Goal: Use online tool/utility: Utilize a website feature to perform a specific function

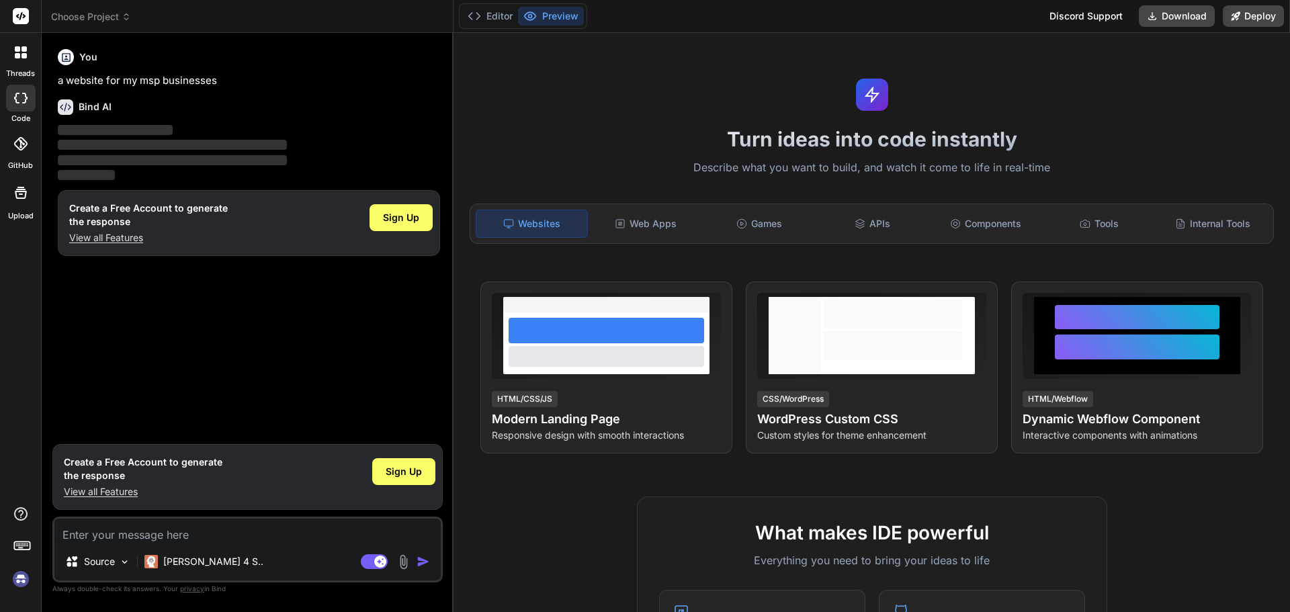
click at [535, 16] on icon at bounding box center [529, 15] width 13 height 13
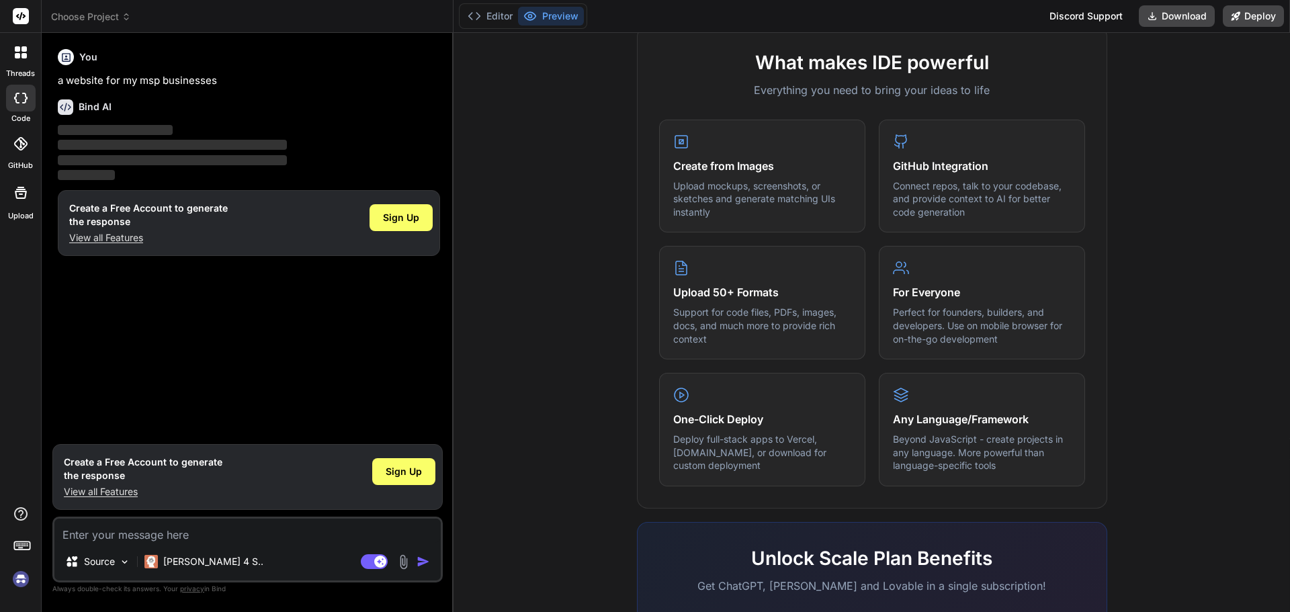
scroll to position [669, 0]
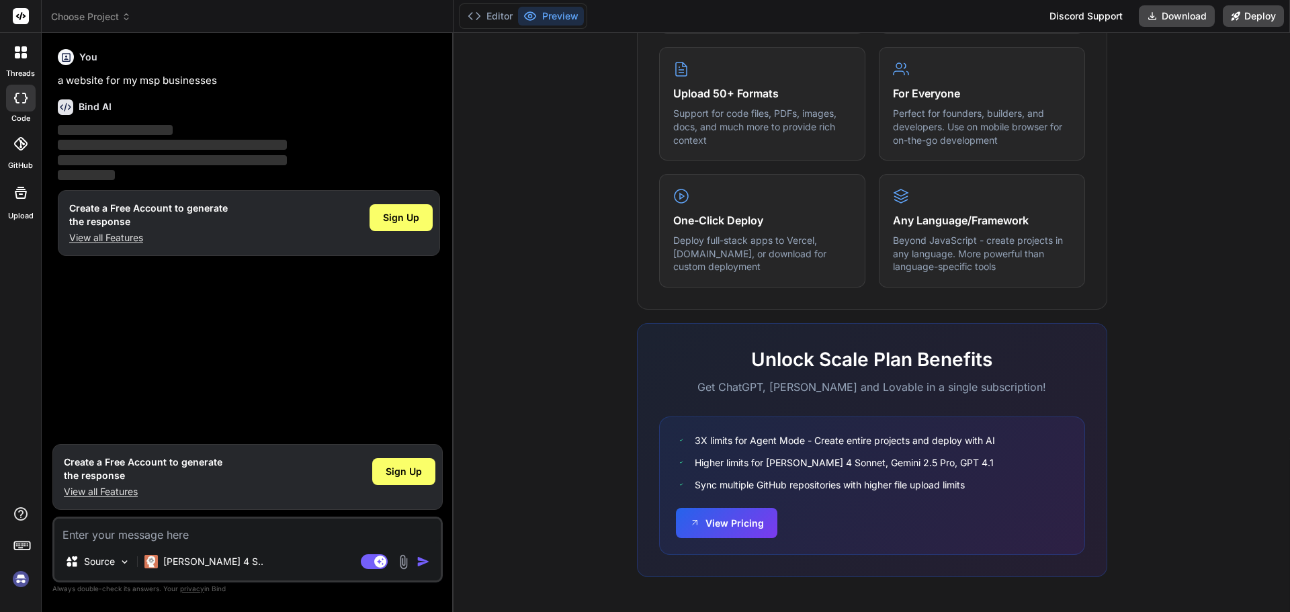
click at [109, 463] on h1 "Create a Free Account to generate the response" at bounding box center [143, 468] width 159 height 27
click at [118, 521] on textarea at bounding box center [247, 531] width 386 height 24
click at [398, 216] on span "Sign Up" at bounding box center [401, 217] width 36 height 13
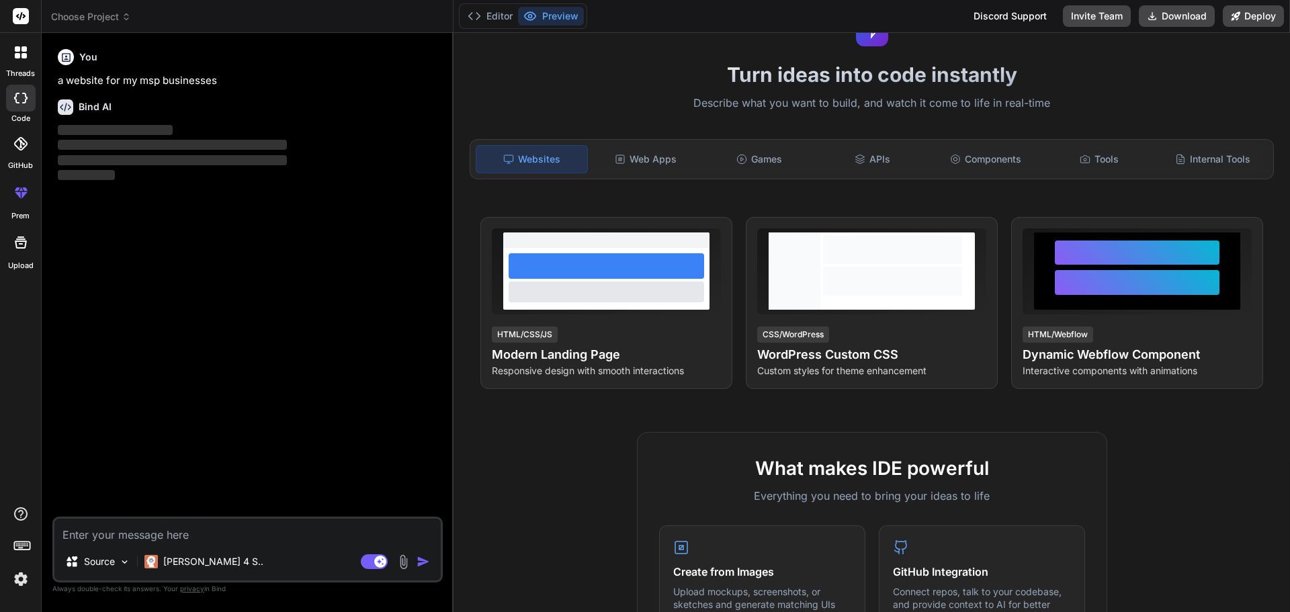
scroll to position [0, 0]
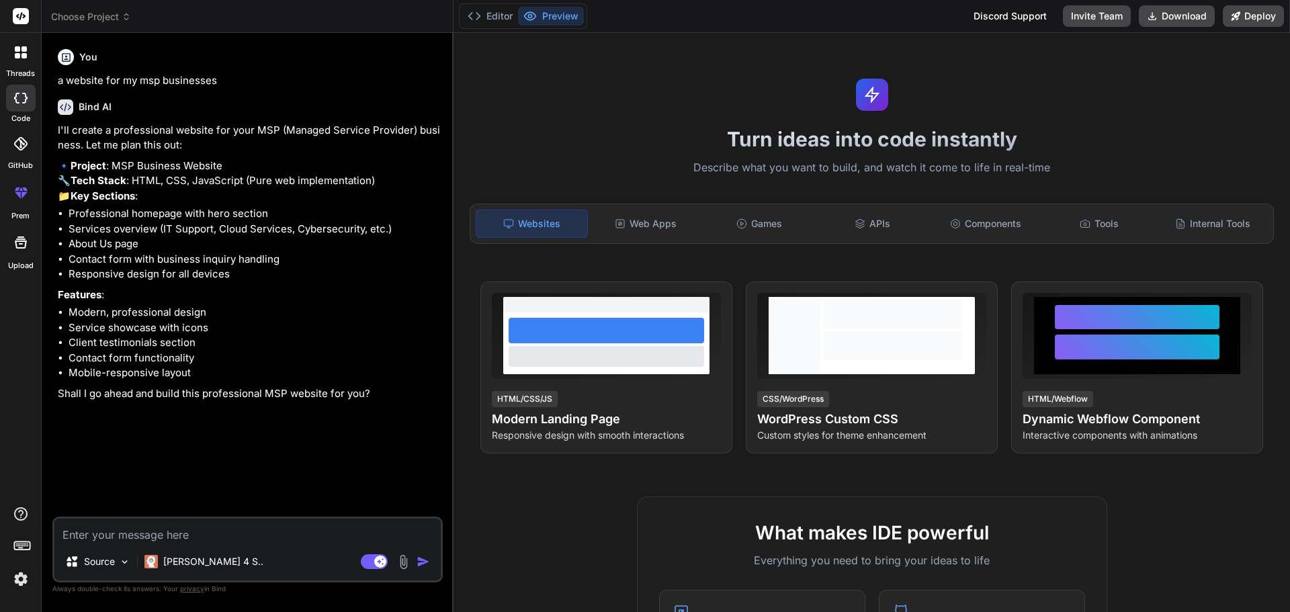
click at [187, 540] on textarea at bounding box center [247, 531] width 386 height 24
type textarea "x"
type textarea "y"
type textarea "x"
type textarea "ye"
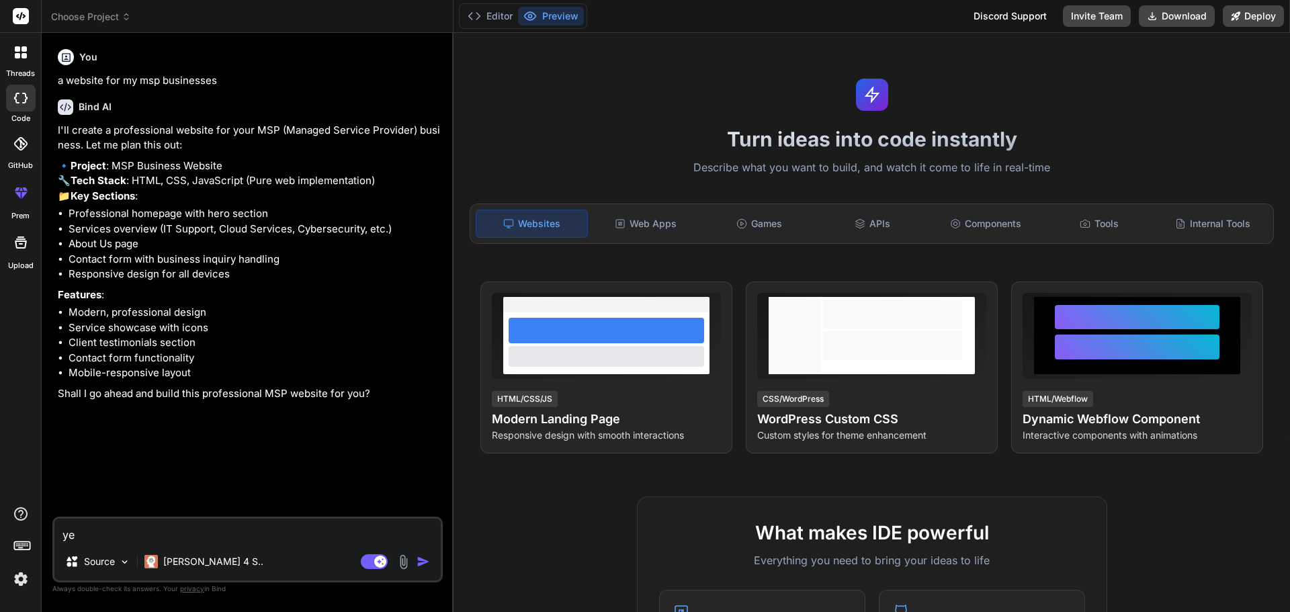
type textarea "x"
type textarea "yes"
type textarea "x"
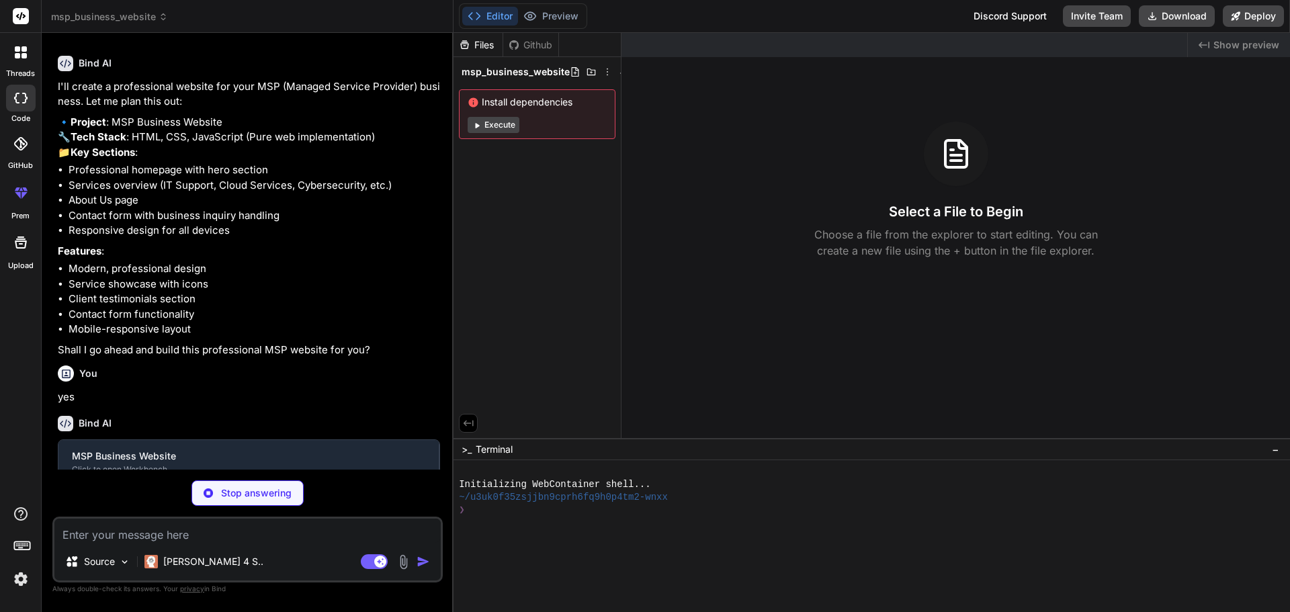
scroll to position [57, 0]
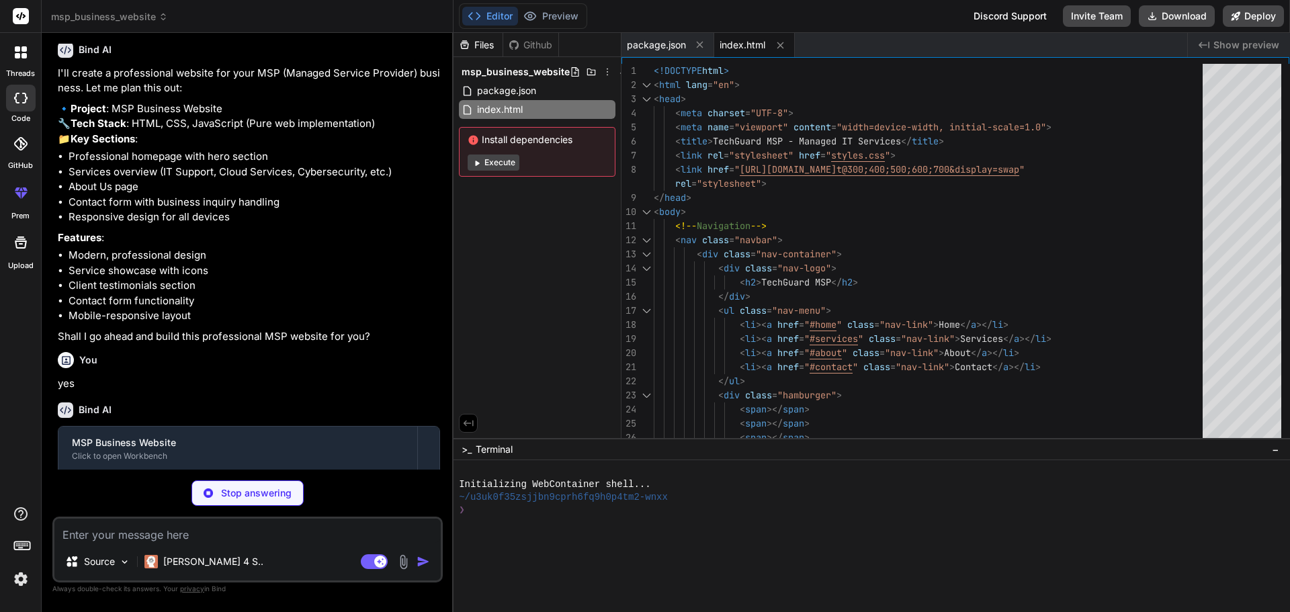
click at [508, 162] on button "Execute" at bounding box center [493, 162] width 52 height 16
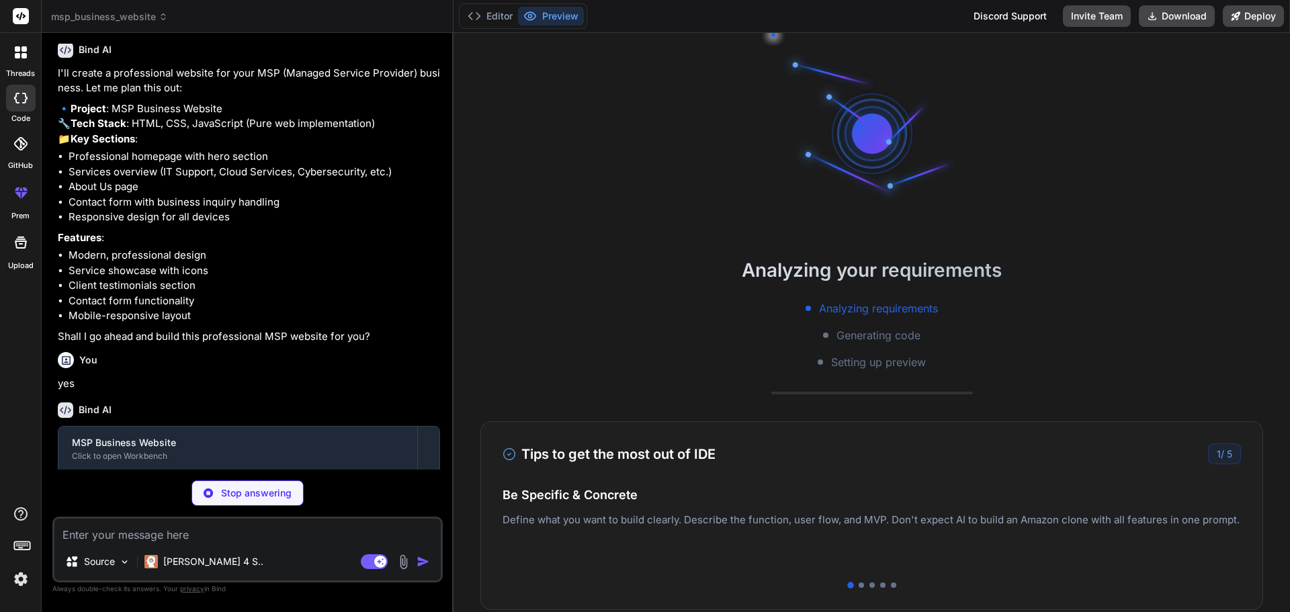
type textarea "x"
type textarea "} .service-card, .testimonial-card { padding: 1.5rem; } }"
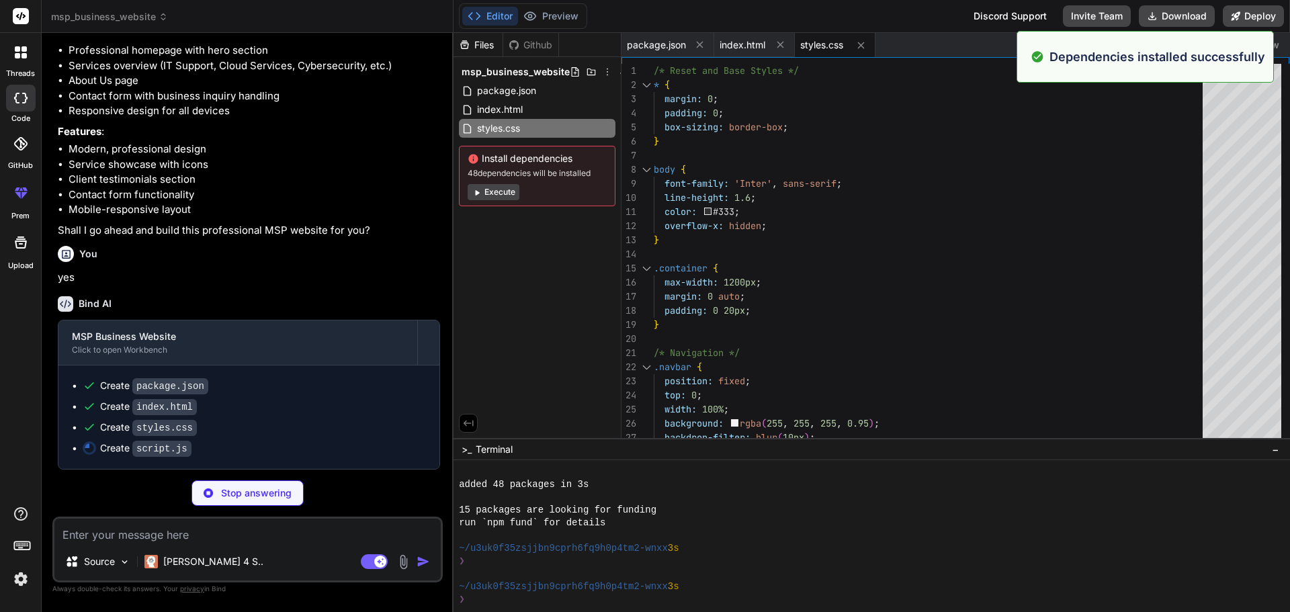
scroll to position [102, 0]
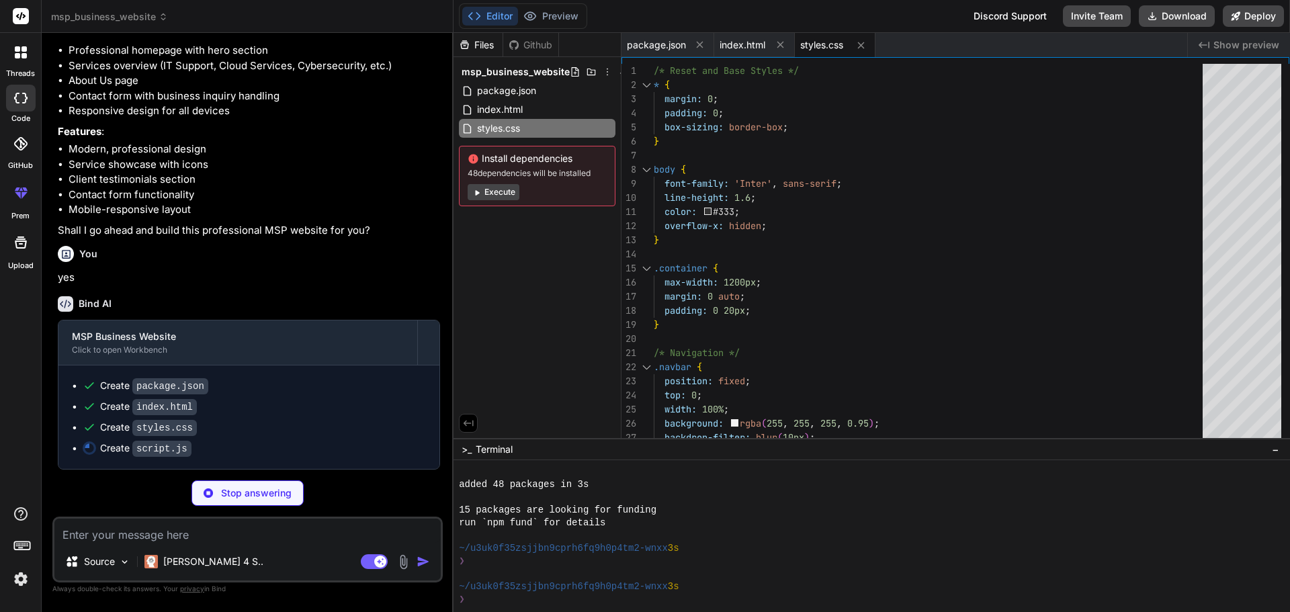
click at [498, 188] on button "Execute" at bounding box center [493, 192] width 52 height 16
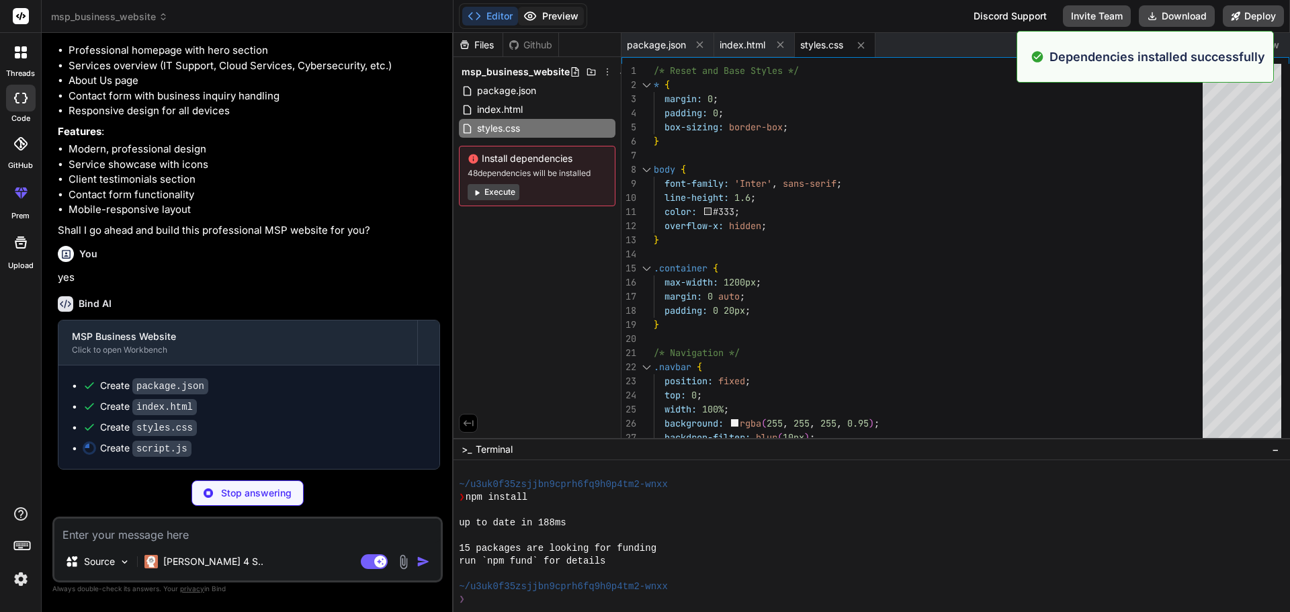
scroll to position [294, 0]
click at [549, 12] on button "Preview" at bounding box center [551, 16] width 66 height 19
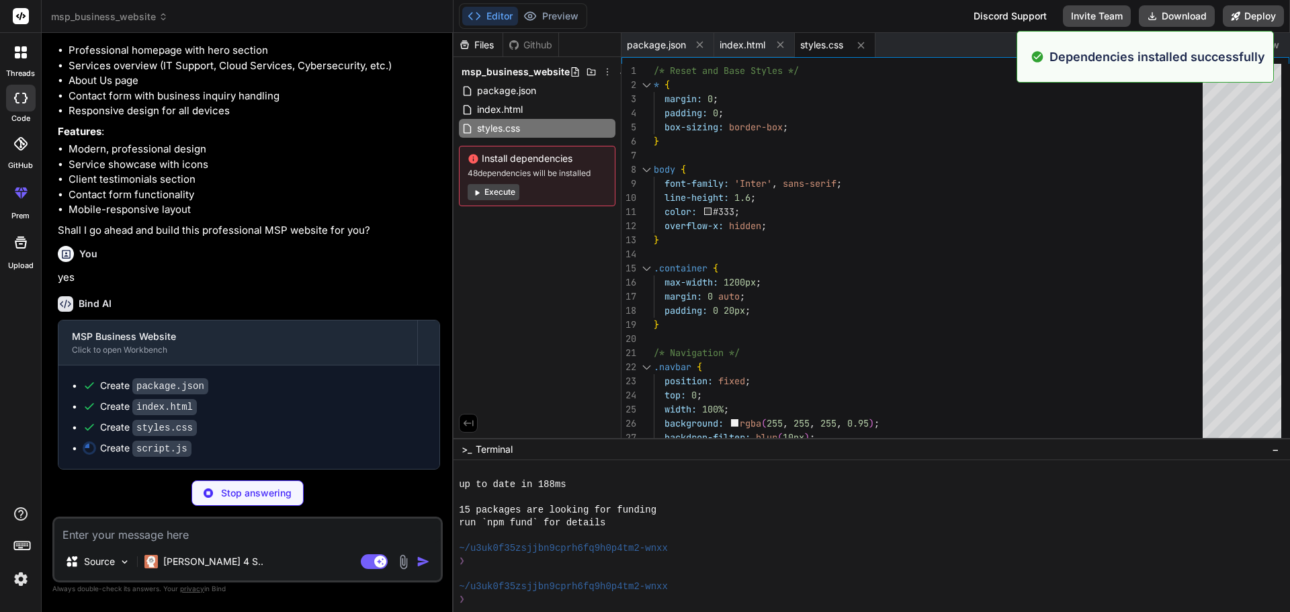
click at [497, 11] on button "Editor" at bounding box center [490, 16] width 56 height 19
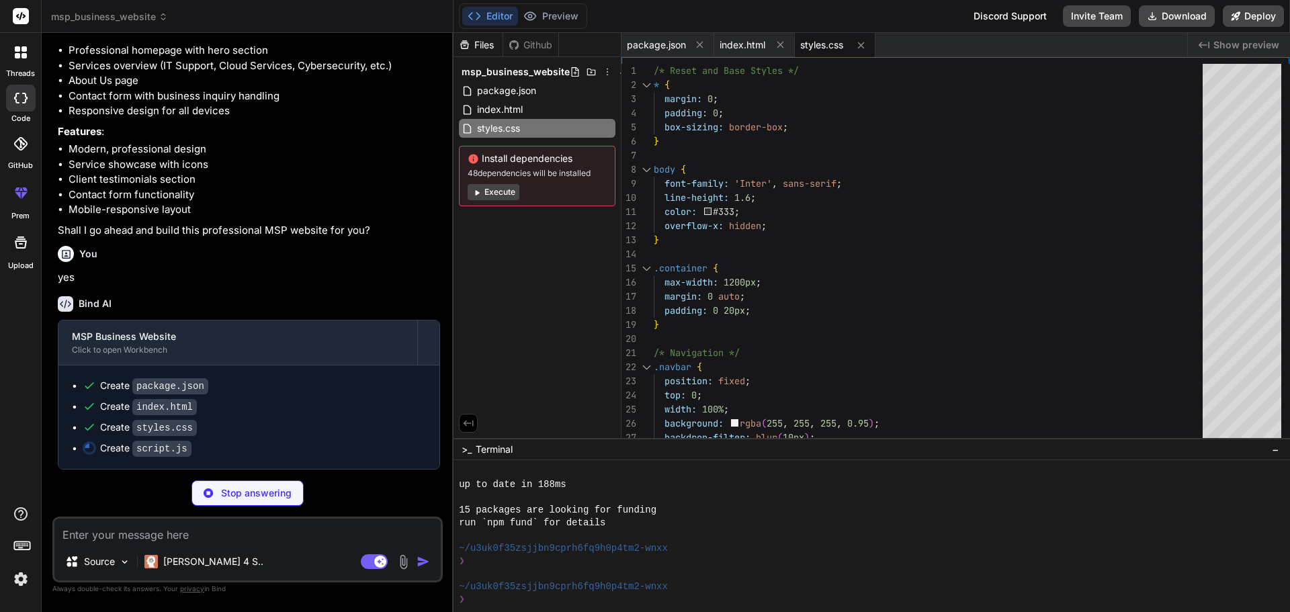
type textarea "x"
type textarea "}, { threshold: 0.5 }); document.addEventListener('DOMContentLoaded', function(…"
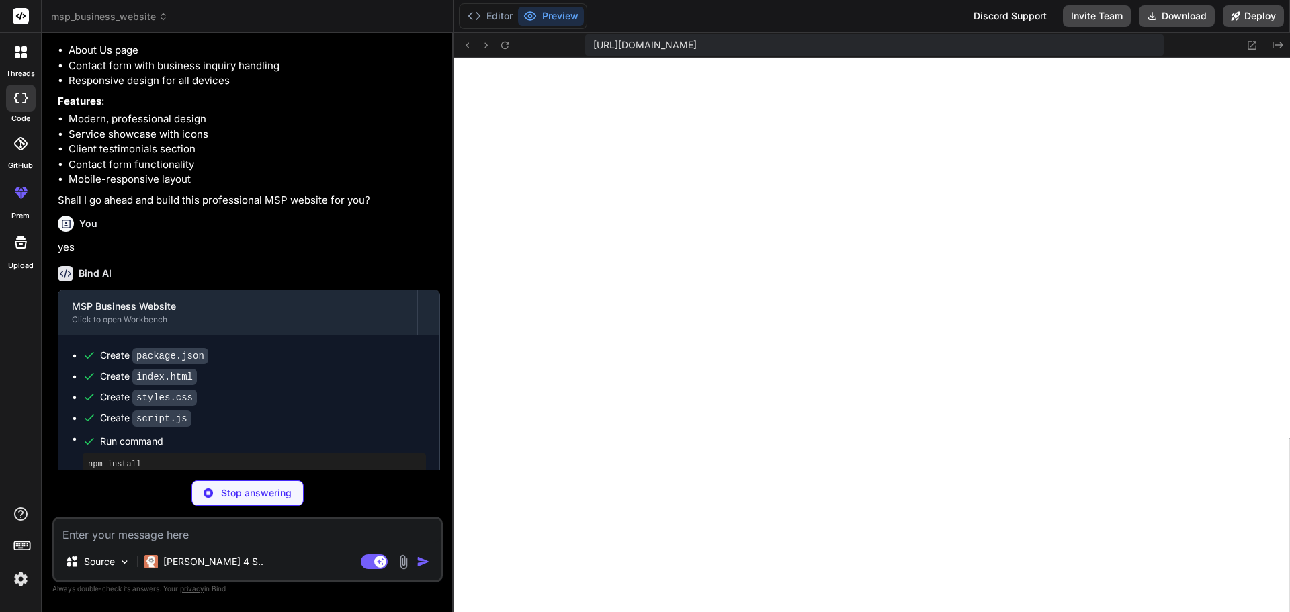
scroll to position [970, 0]
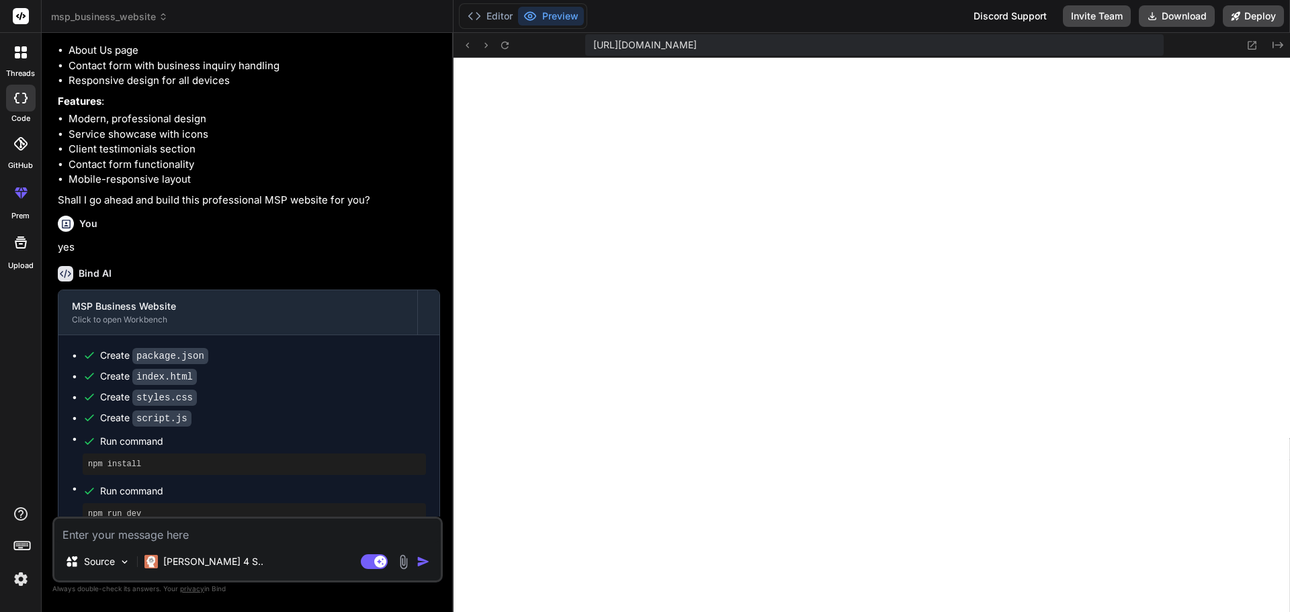
type textarea "x"
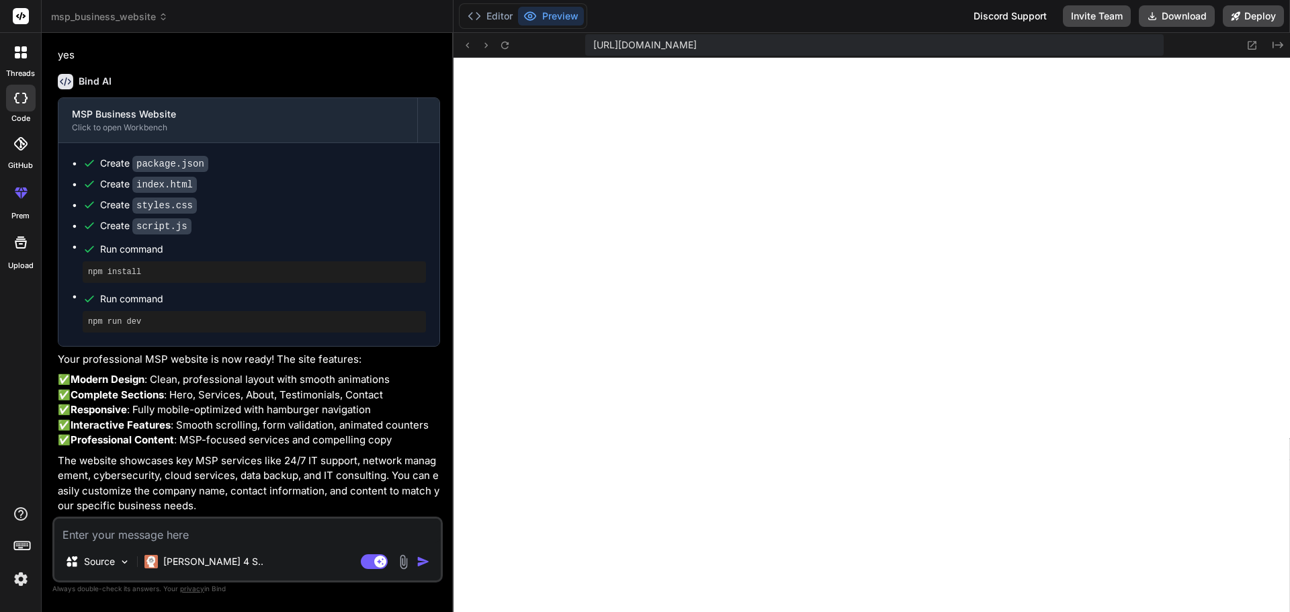
click at [127, 15] on span "msp_business_website" at bounding box center [109, 16] width 117 height 13
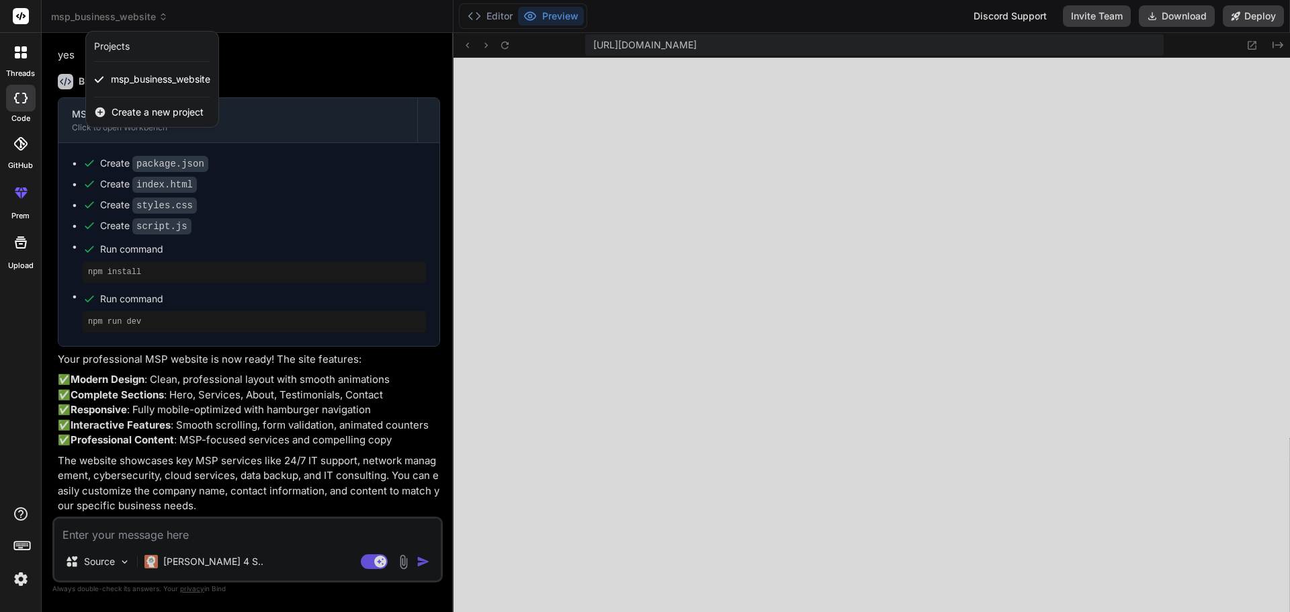
click at [147, 107] on span "Create a new project" at bounding box center [158, 111] width 92 height 13
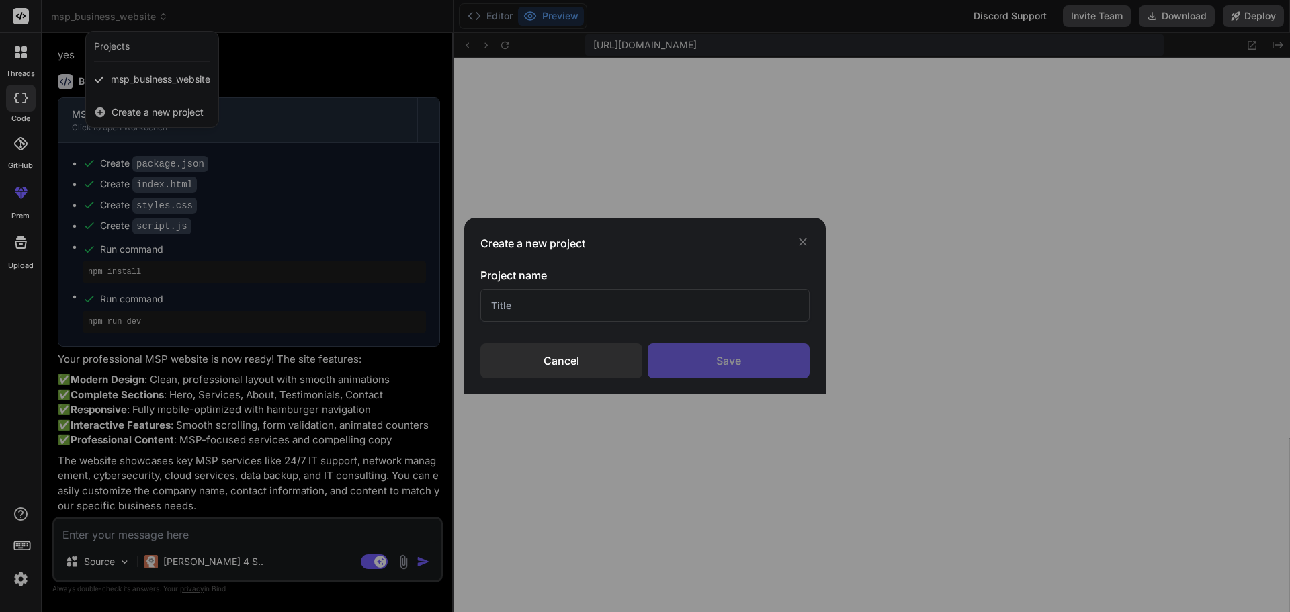
click at [557, 301] on input "text" at bounding box center [644, 305] width 329 height 33
type input "m"
type input "msp management"
click at [701, 357] on div "Save" at bounding box center [729, 360] width 162 height 35
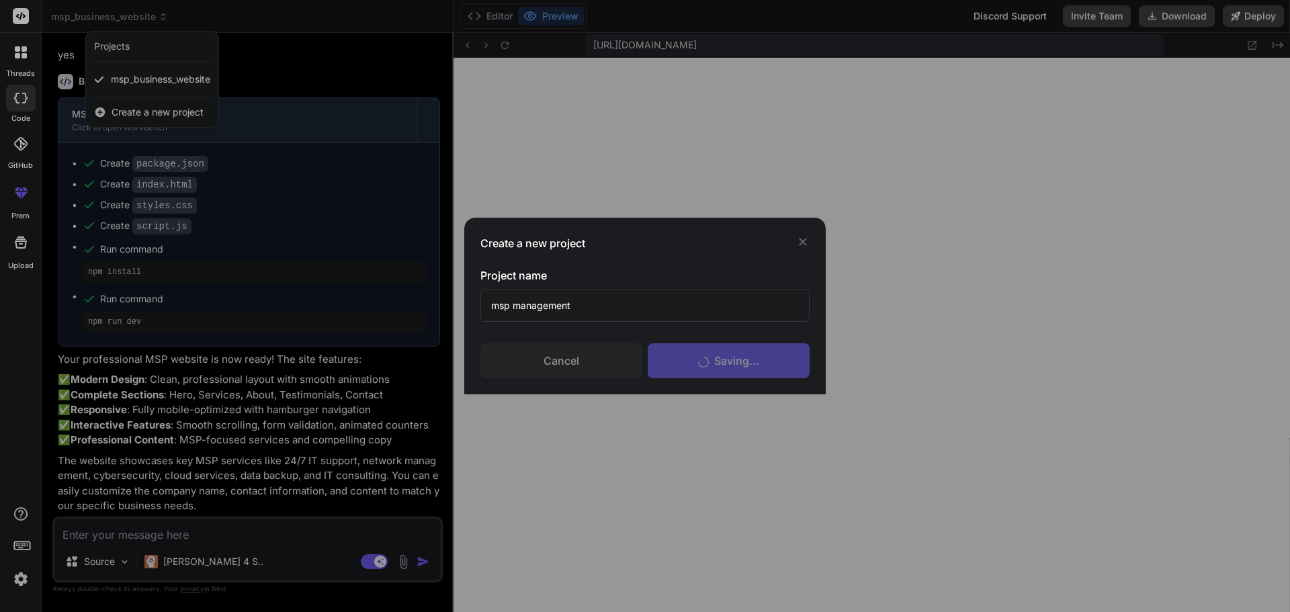
scroll to position [0, 0]
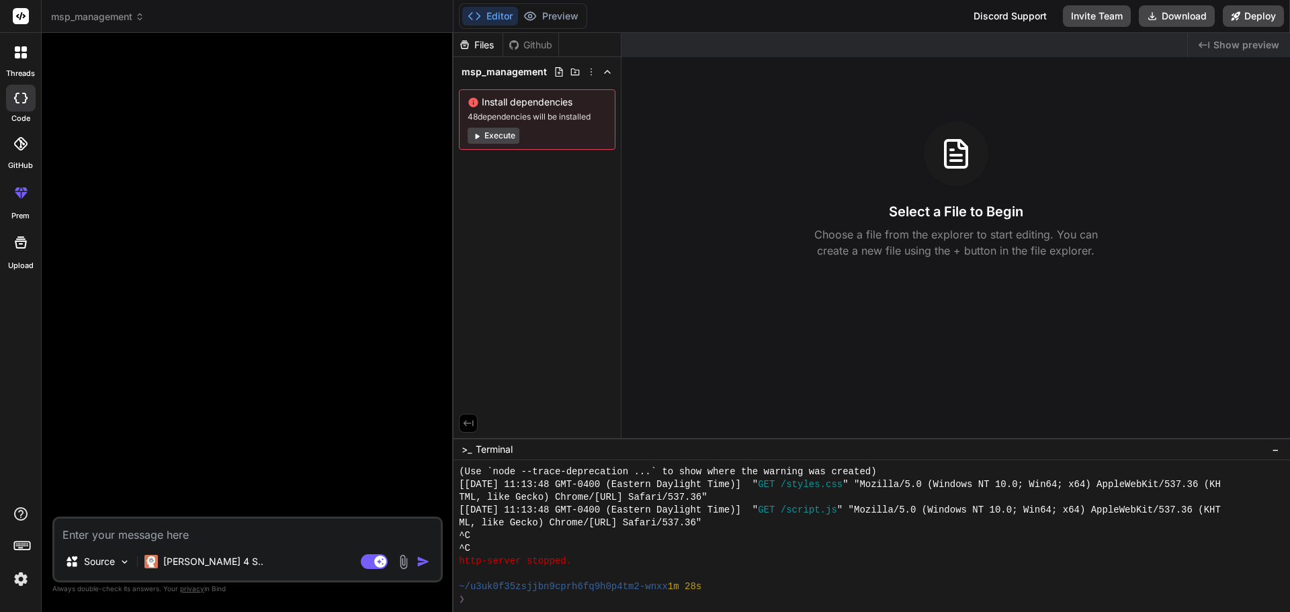
click at [507, 132] on button "Execute" at bounding box center [493, 136] width 52 height 16
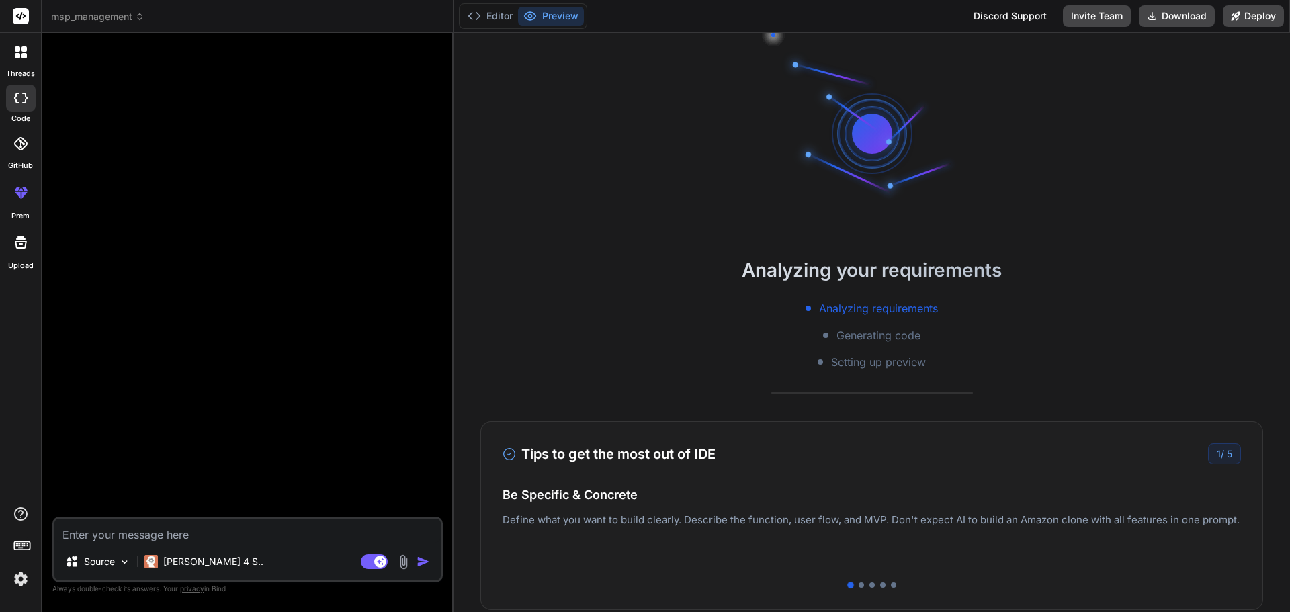
scroll to position [1225, 0]
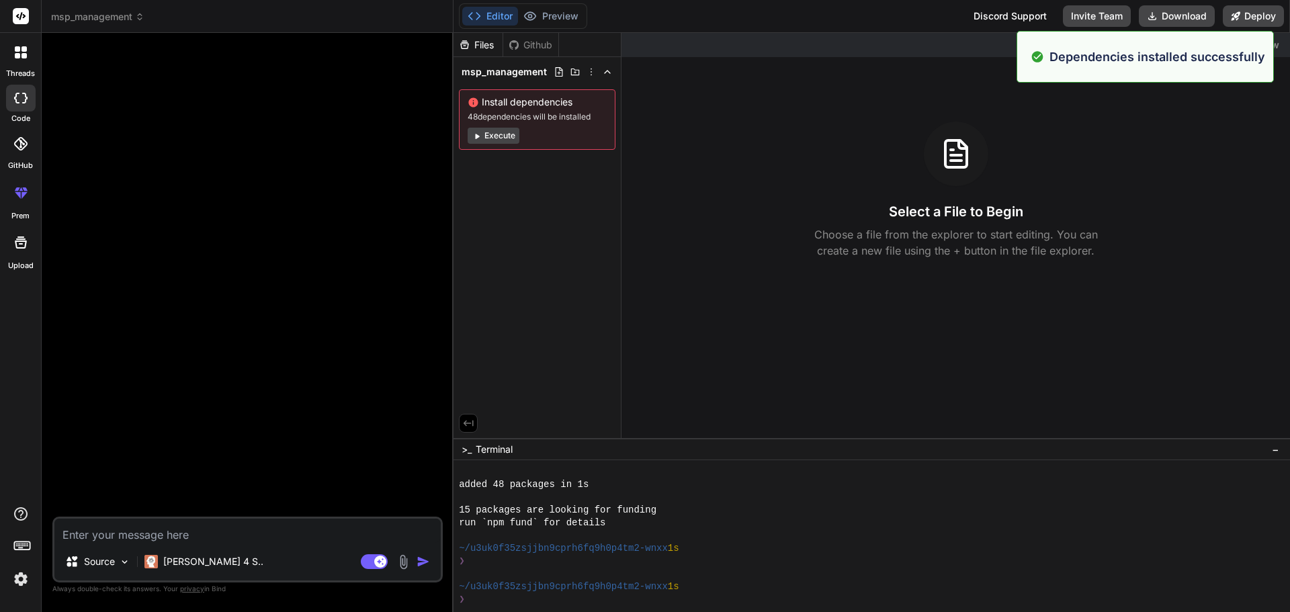
click at [486, 132] on button "Execute" at bounding box center [493, 136] width 52 height 16
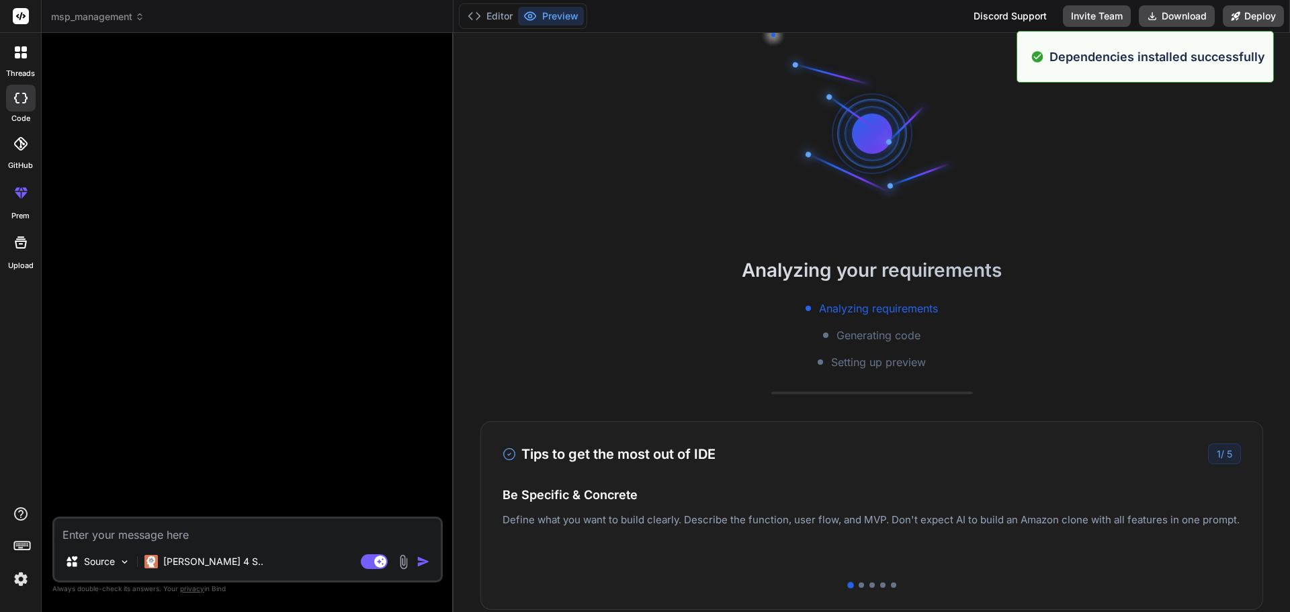
scroll to position [1417, 0]
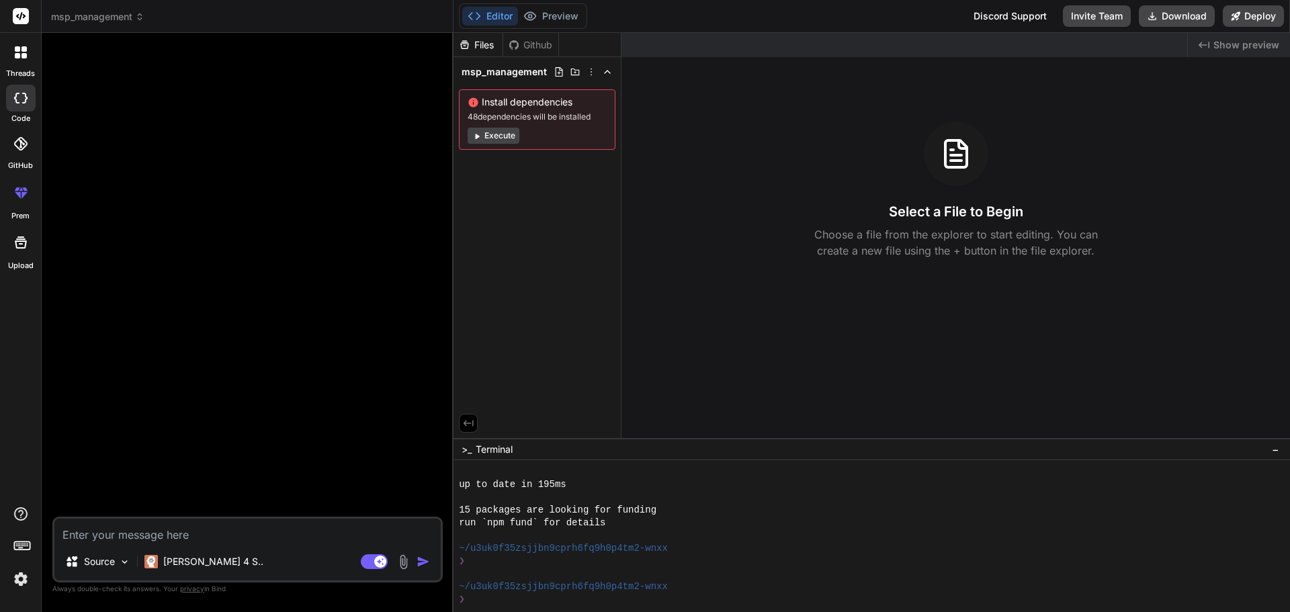
click at [482, 137] on button "Execute" at bounding box center [493, 136] width 52 height 16
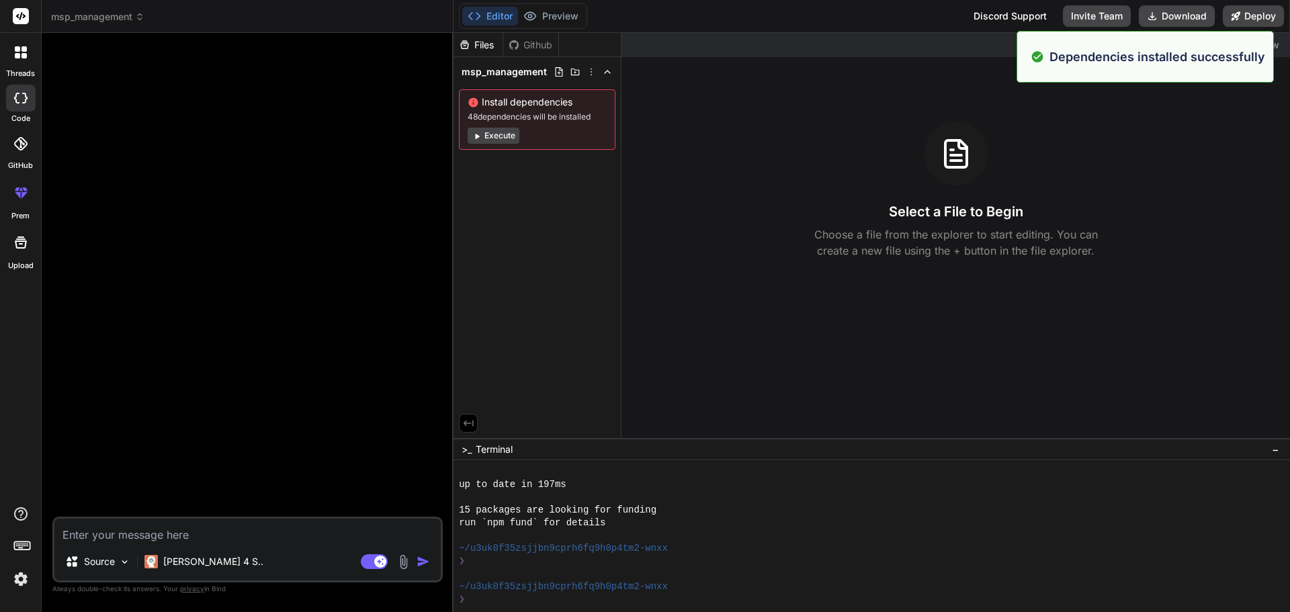
scroll to position [1608, 0]
click at [128, 539] on textarea at bounding box center [247, 531] width 386 height 24
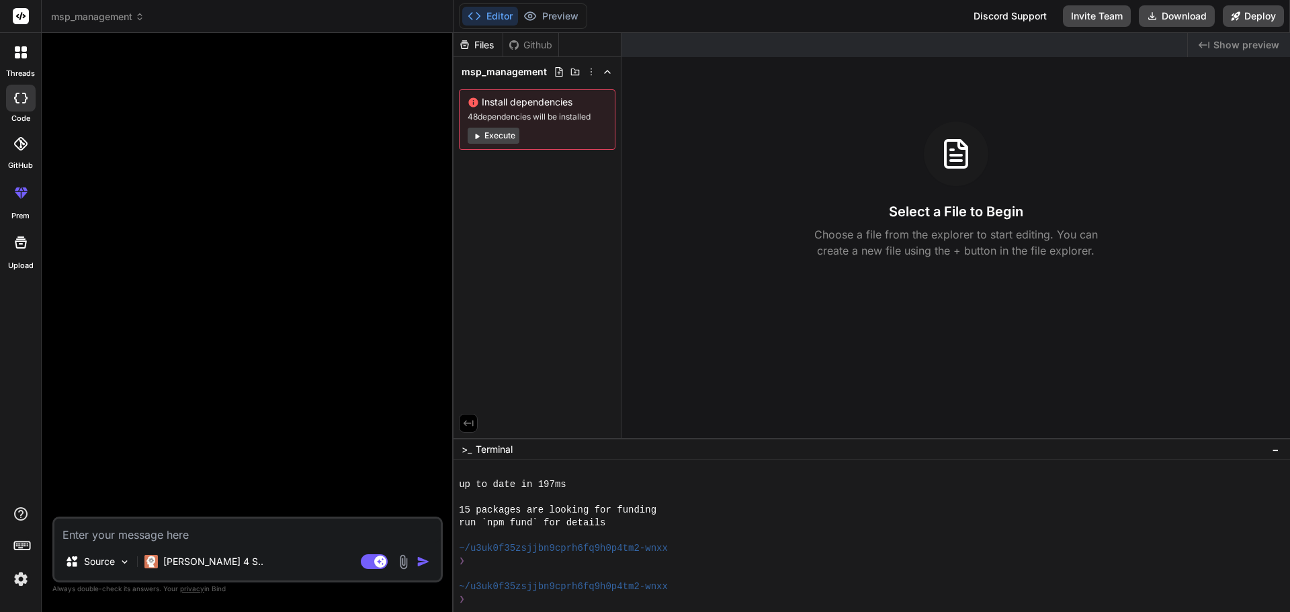
type textarea "x"
type textarea "b"
type textarea "x"
type textarea "bu"
type textarea "x"
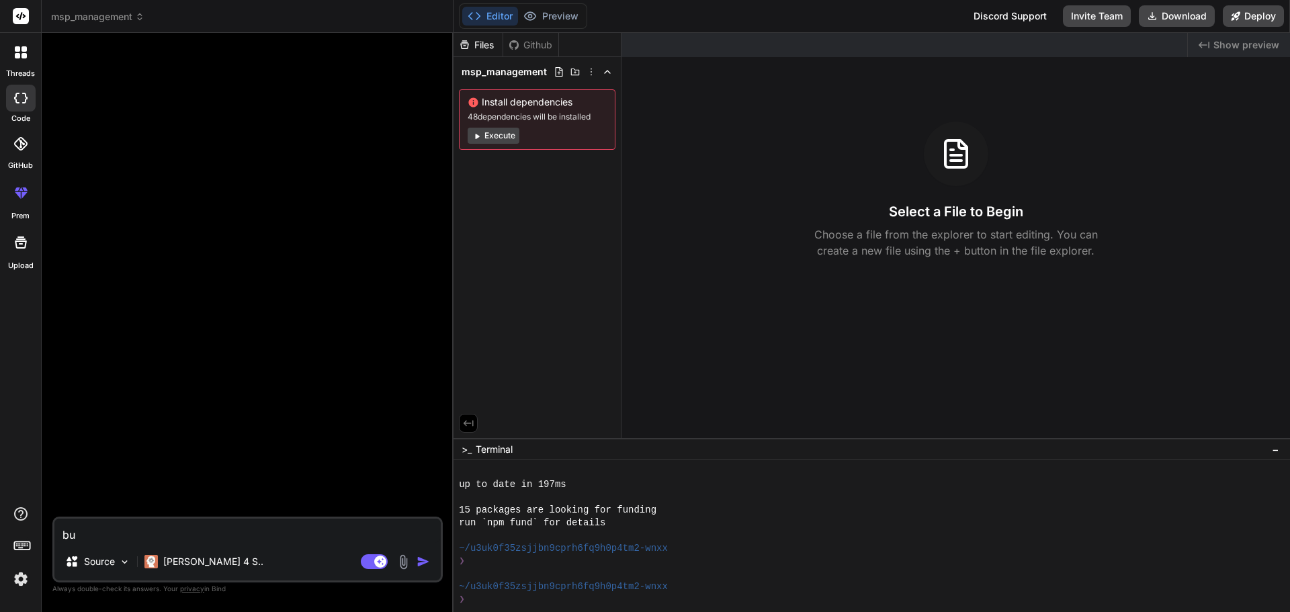
type textarea "[PERSON_NAME]"
type textarea "x"
type textarea "buil"
type textarea "x"
type textarea "build"
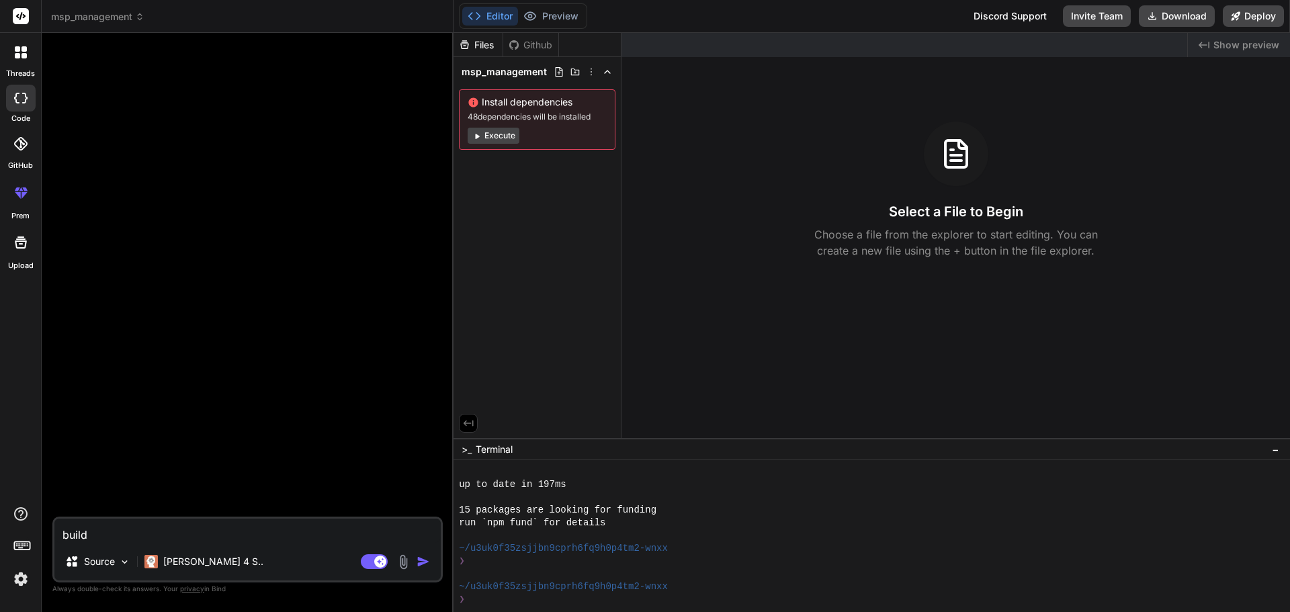
type textarea "x"
type textarea "build"
type textarea "x"
type textarea "build a"
type textarea "x"
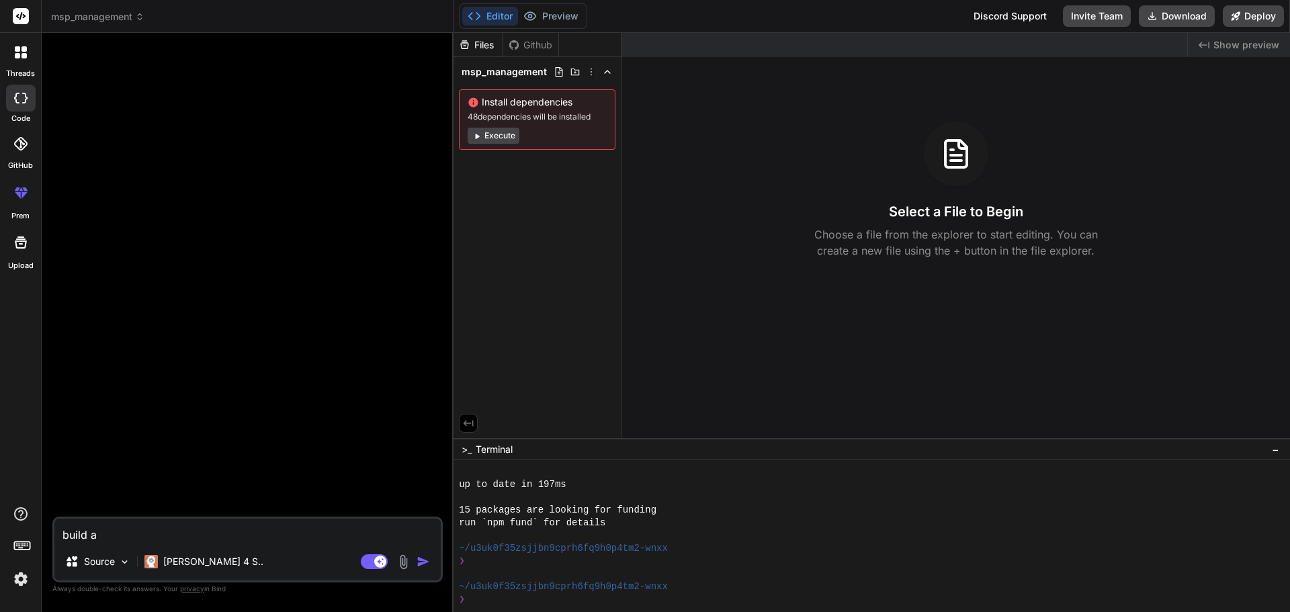
type textarea "build a"
type textarea "x"
type textarea "build a s"
type textarea "x"
type textarea "build a so"
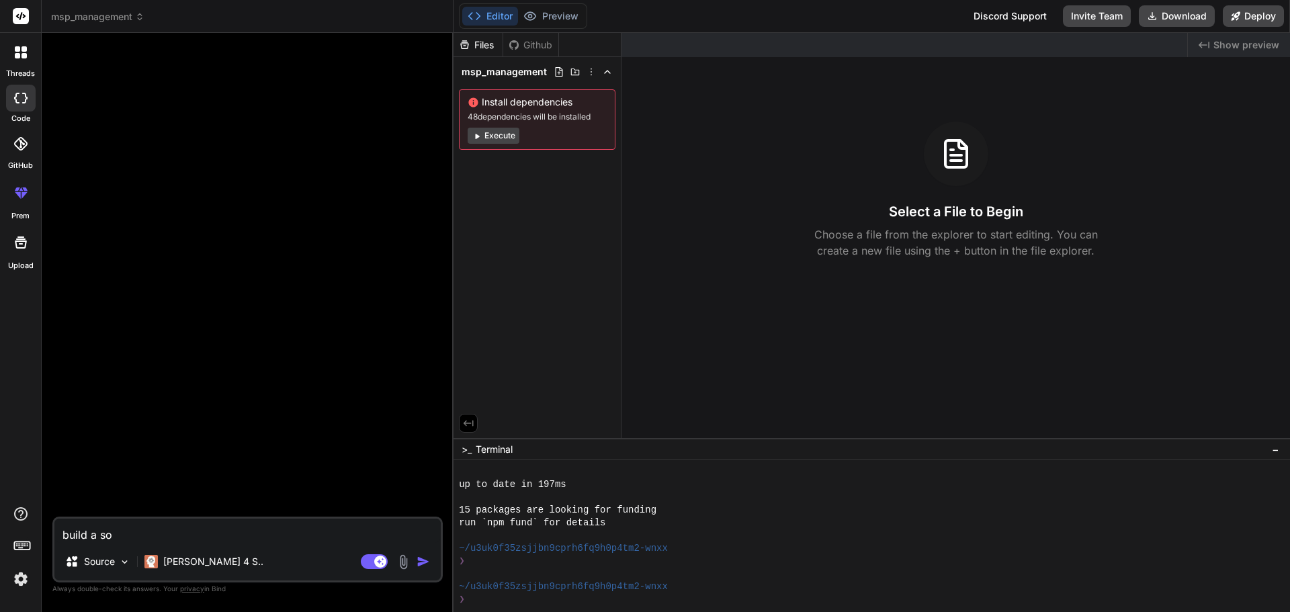
type textarea "x"
type textarea "build a sof"
type textarea "x"
type textarea "build a soft"
type textarea "x"
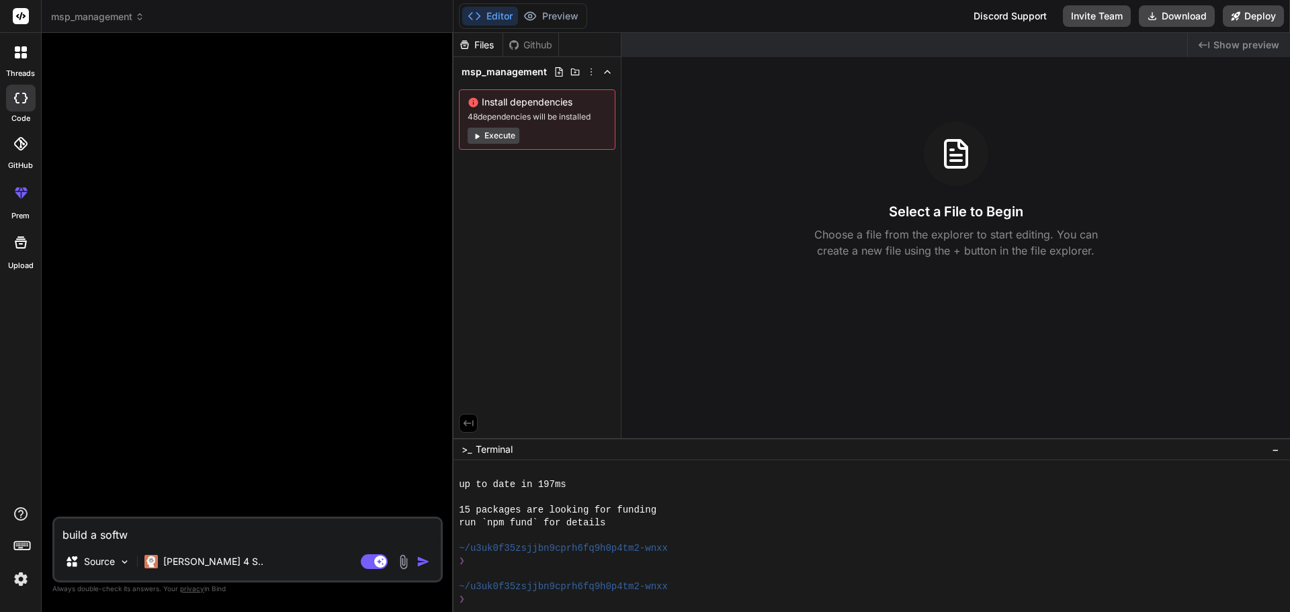
type textarea "build a softwa"
type textarea "x"
type textarea "build a softwar"
type textarea "x"
type textarea "build a software"
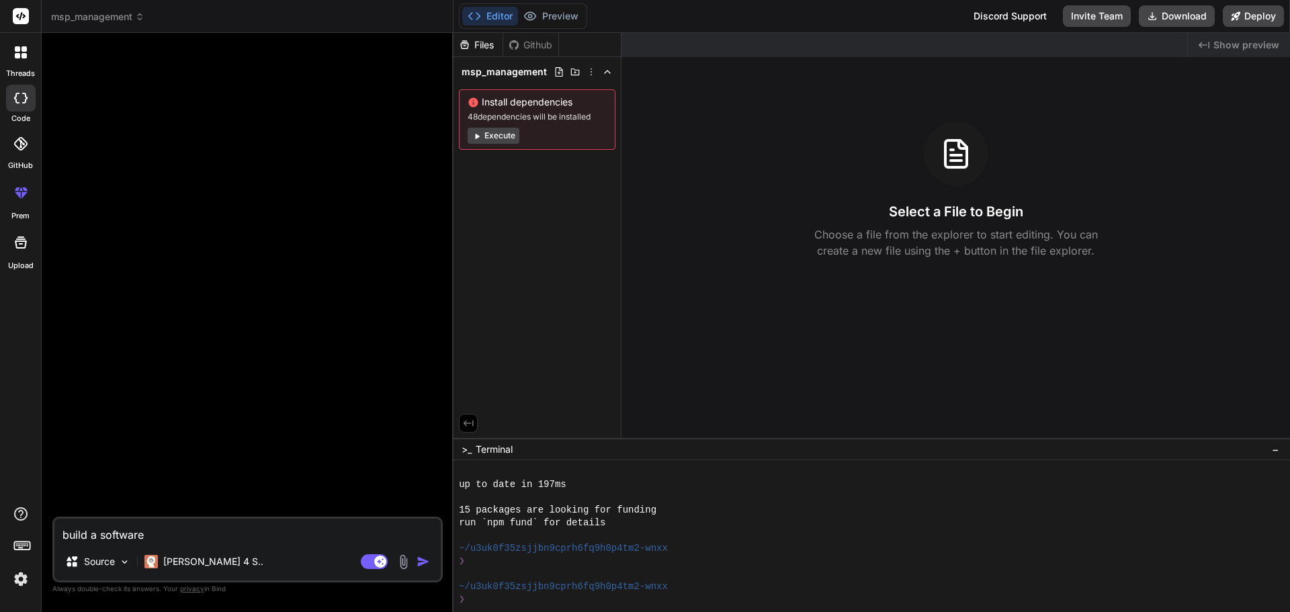
type textarea "x"
type textarea "build a software"
type textarea "x"
type textarea "build a software t"
type textarea "x"
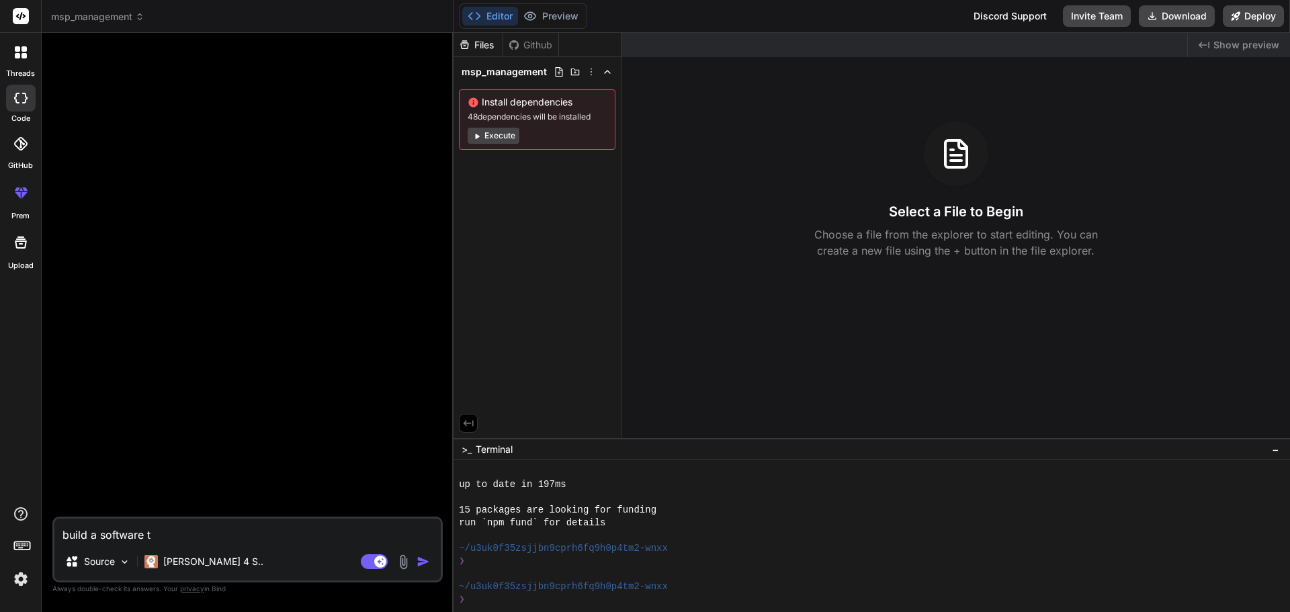
type textarea "build a software th"
type textarea "x"
type textarea "build a software tha"
type textarea "x"
type textarea "build a software that"
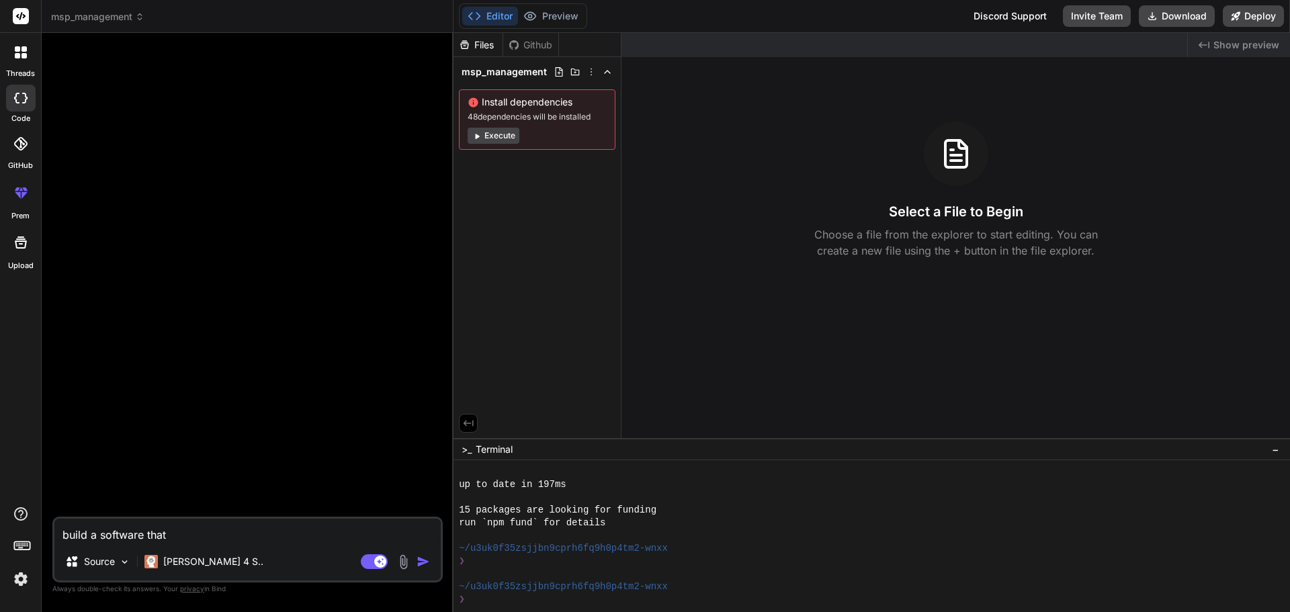
type textarea "x"
type textarea "build a software that"
type textarea "x"
type textarea "build a software that i"
type textarea "x"
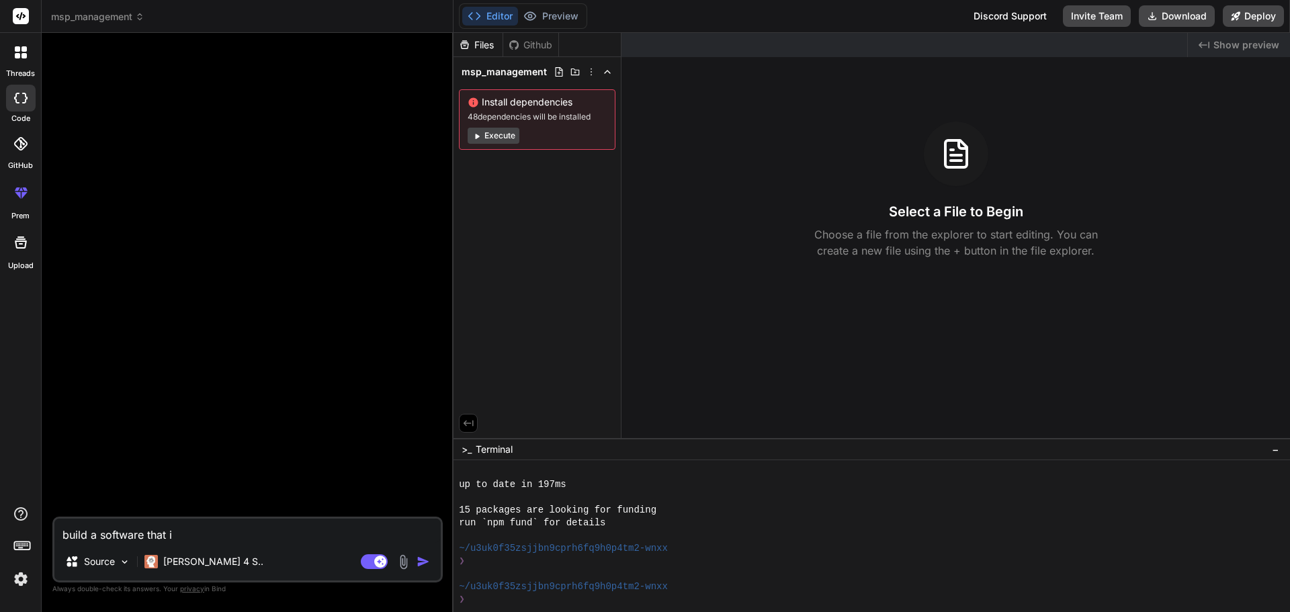
type textarea "build a software that i"
type textarea "x"
type textarea "build a software that i c"
type textarea "x"
type textarea "build a software that i ca"
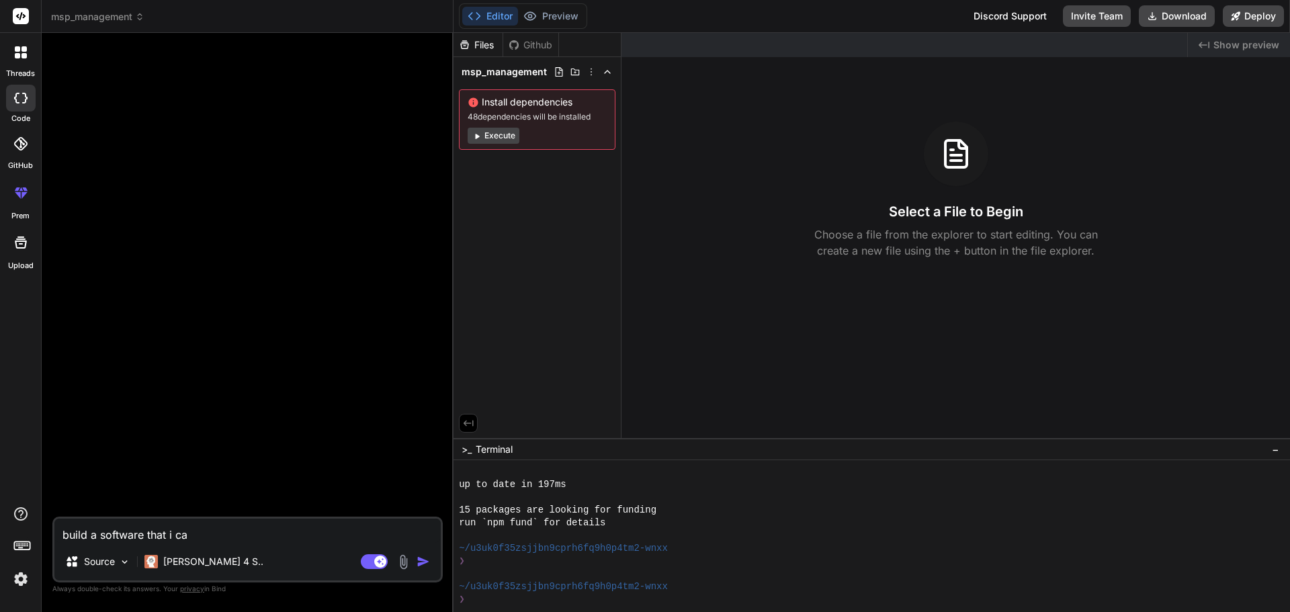
type textarea "x"
type textarea "build a software that i can"
type textarea "x"
type textarea "build a software that i can"
type textarea "x"
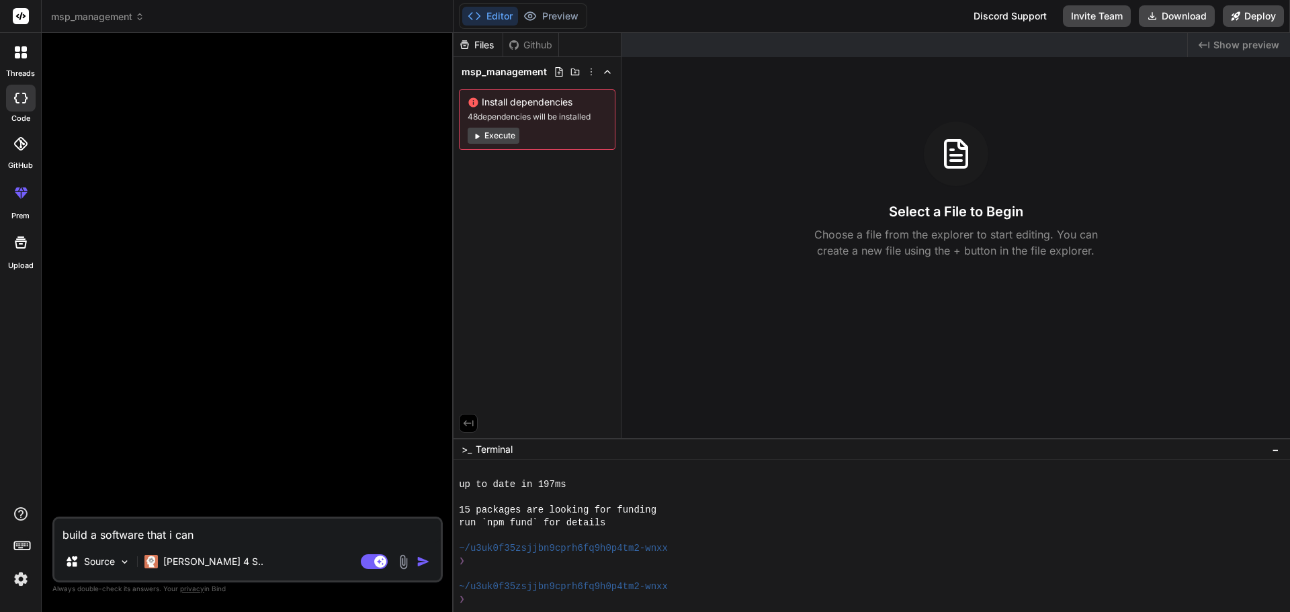
type textarea "build a software that i can u"
type textarea "x"
type textarea "build a software that i can us"
type textarea "x"
type textarea "build a software that i can use"
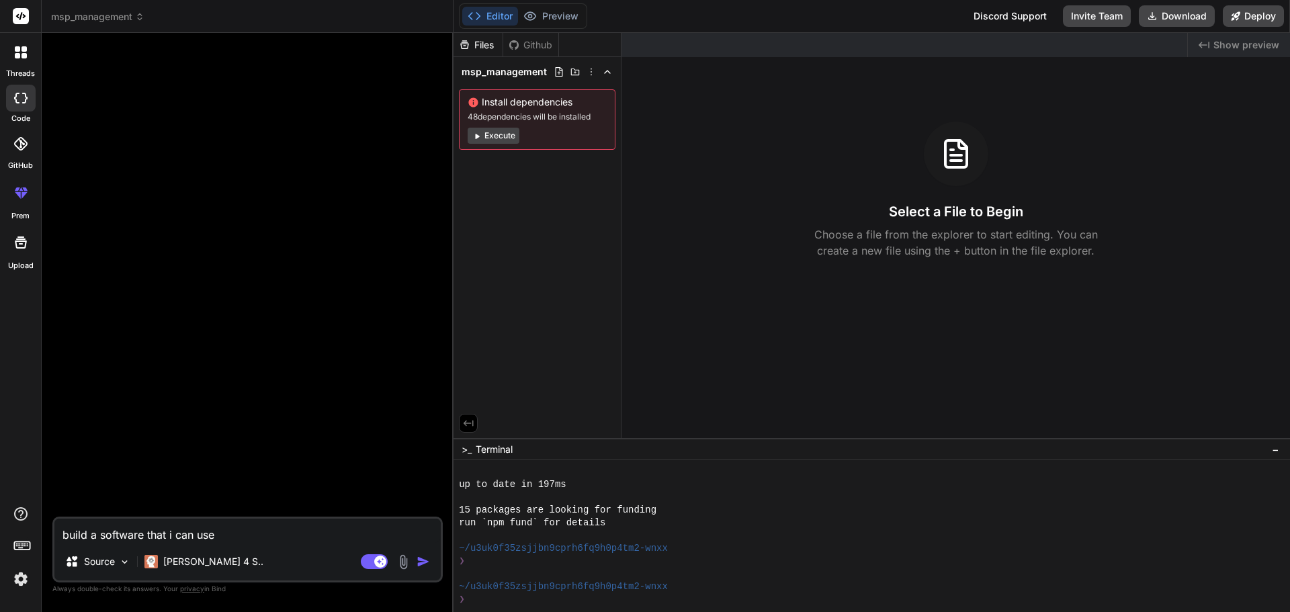
type textarea "x"
type textarea "build a software that i can use"
type textarea "x"
type textarea "build a software that i can use t"
type textarea "x"
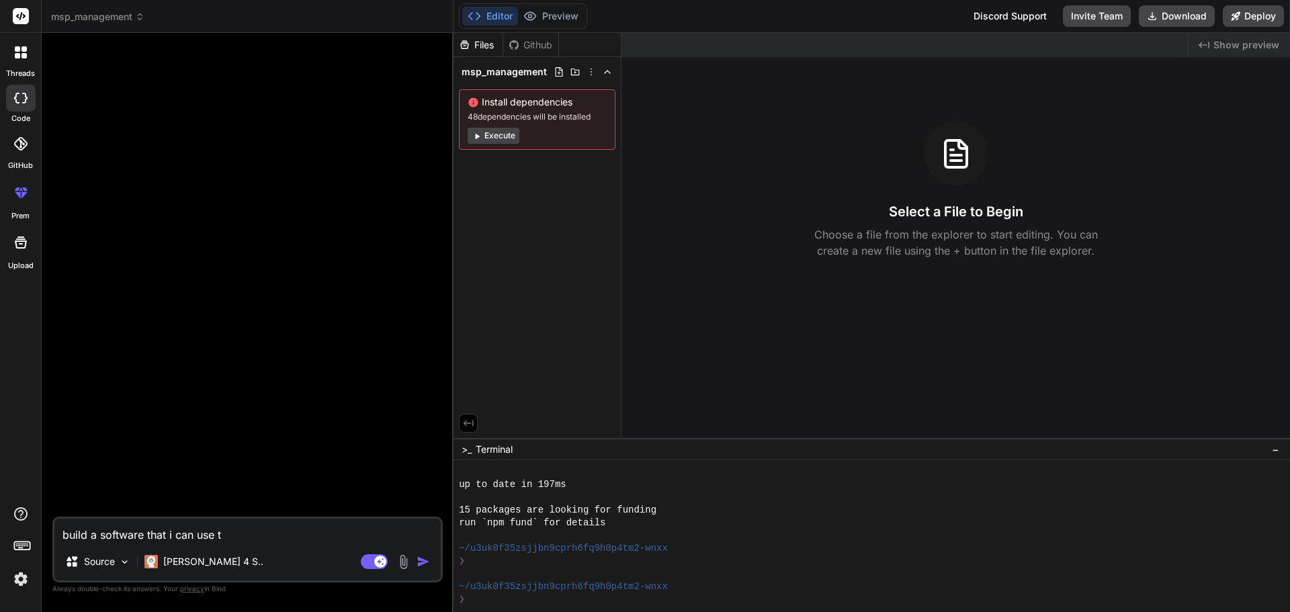
type textarea "build a software that i can use to"
type textarea "x"
type textarea "build a software that i can use to"
type textarea "x"
type textarea "build a software that i can use to m"
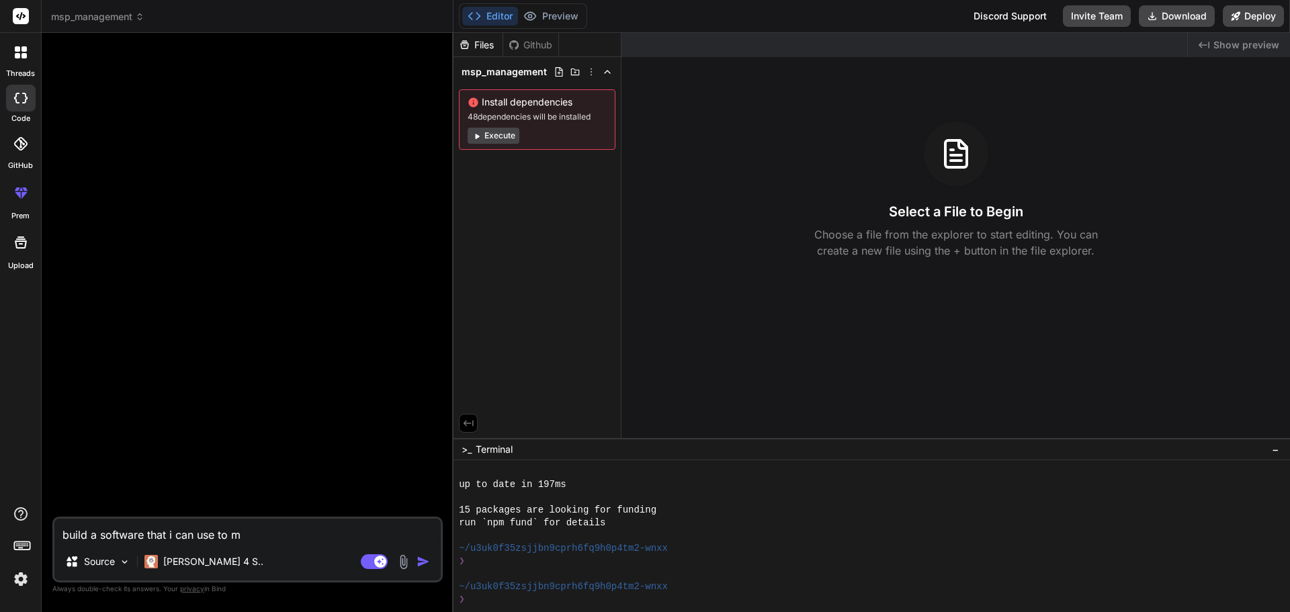
type textarea "x"
type textarea "build a software that i can use to ma"
type textarea "x"
type textarea "build a software that i can use to man"
type textarea "x"
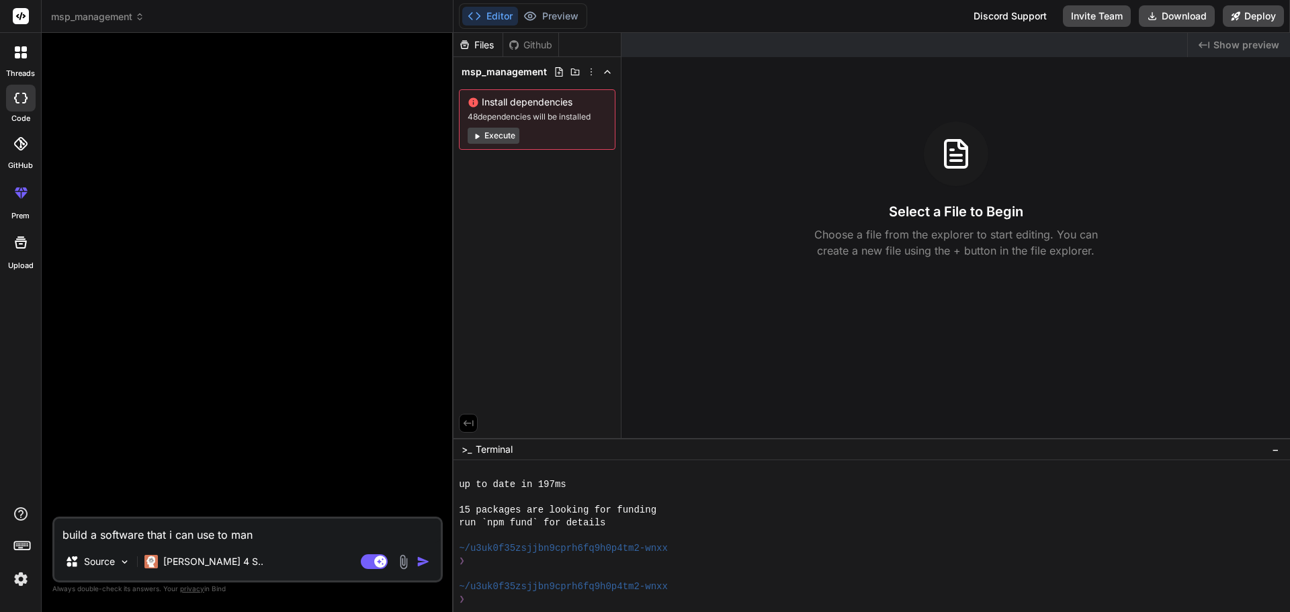
type textarea "build a software that i can use to mana"
type textarea "x"
type textarea "build a software that i can use to manag"
type textarea "x"
type textarea "build a software that i can use to manage"
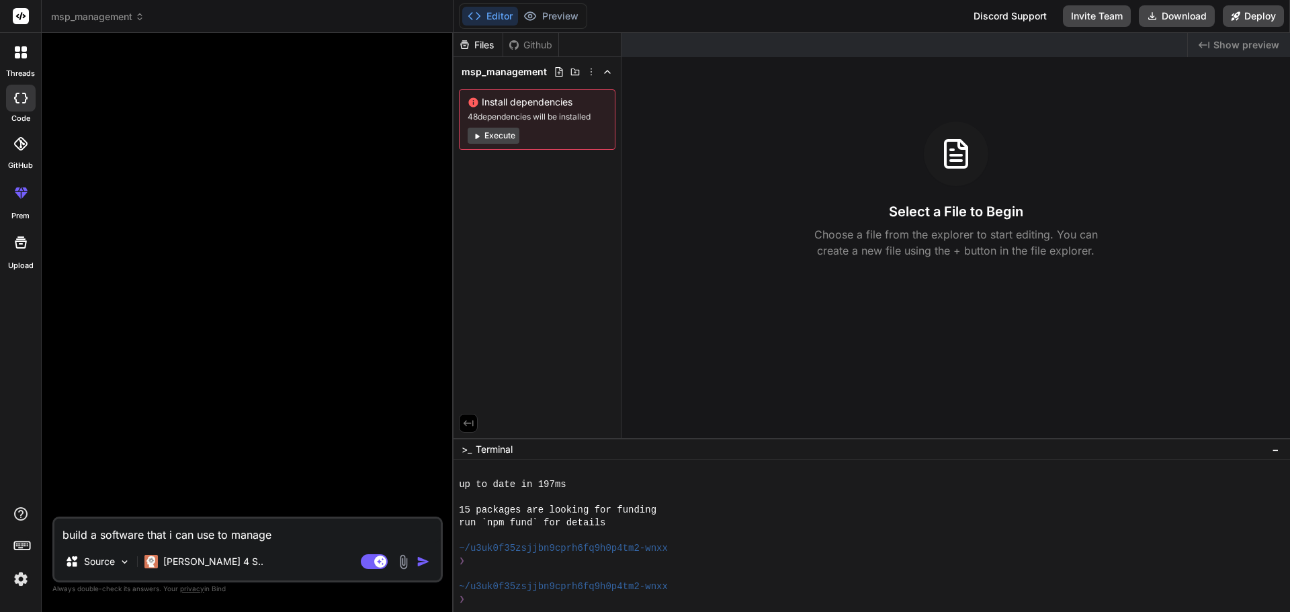
type textarea "x"
type textarea "build a software that i can use to manage"
type textarea "x"
type textarea "build a software that i can use to manage m"
type textarea "x"
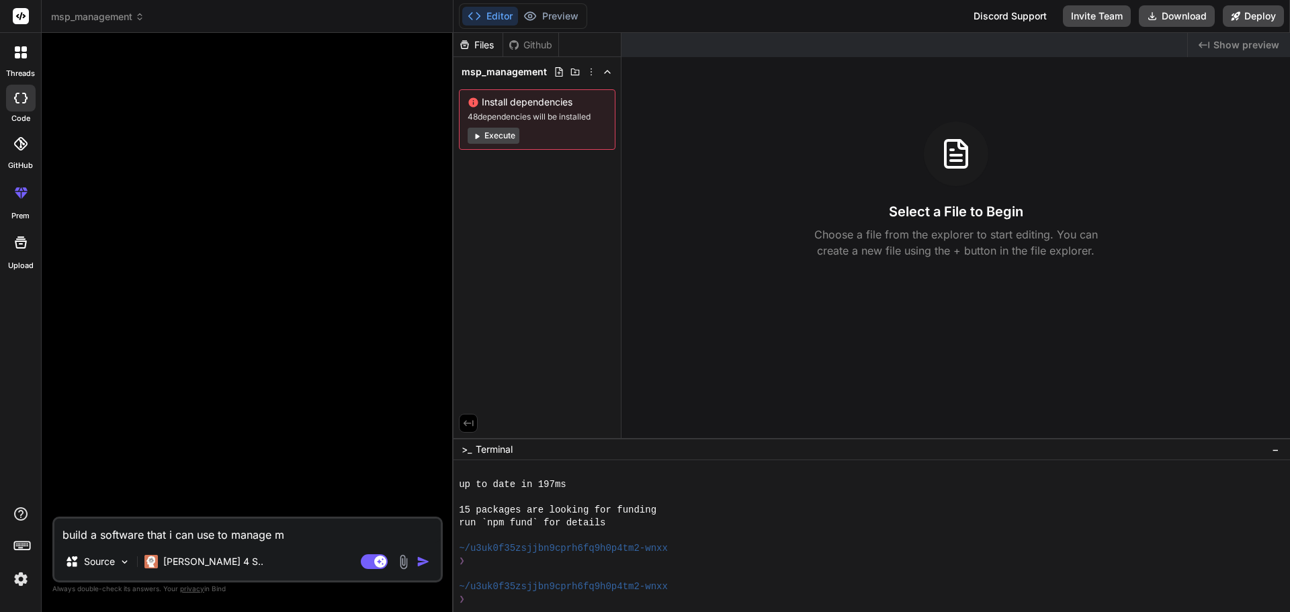
type textarea "build a software that i can use to manage"
type textarea "x"
type textarea "build a software that i can use to manage m"
type textarea "x"
type textarea "build a software that i can use to manage my"
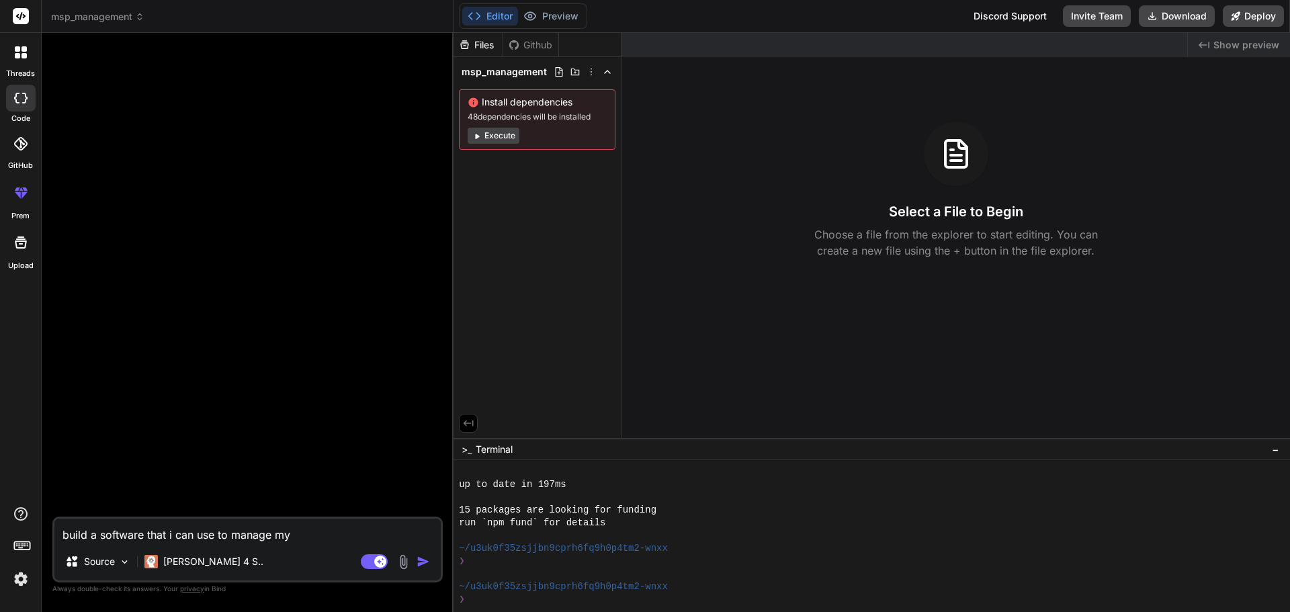
type textarea "x"
type textarea "build a software that i can use to manage my"
type textarea "x"
type textarea "build a software that i can use to manage my m"
type textarea "x"
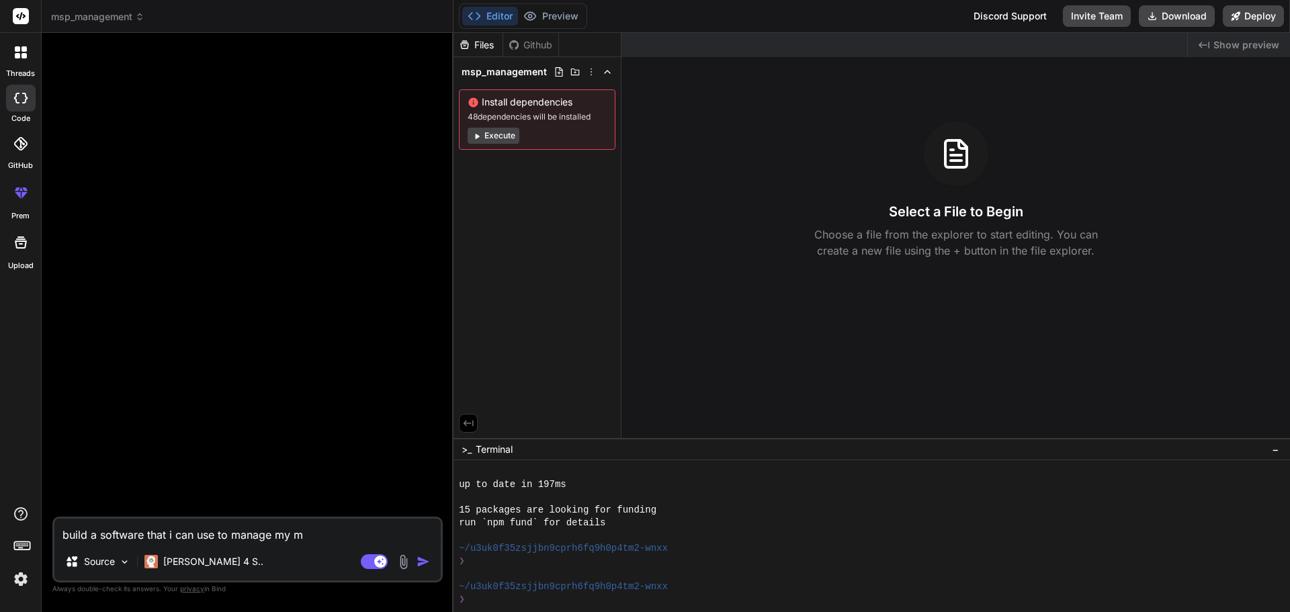
type textarea "build a software that i can use to manage my ms"
type textarea "x"
type textarea "build a software that i can use to manage my msp"
type textarea "x"
type textarea "build a software that i can use to manage my msp"
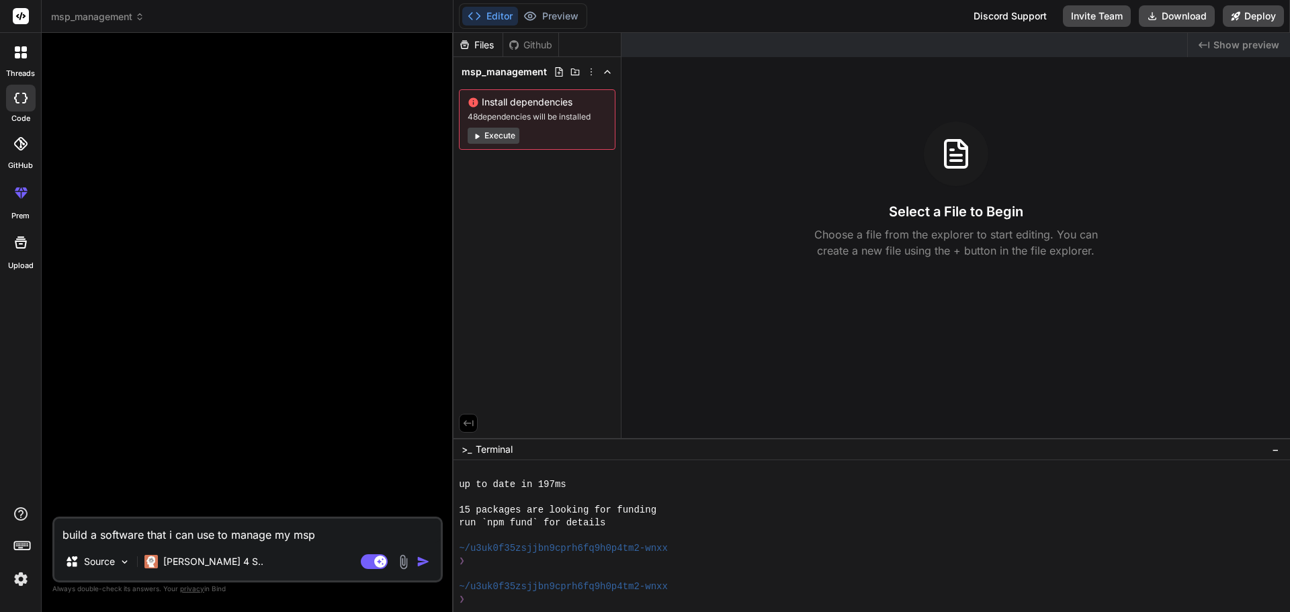
type textarea "x"
type textarea "build a software that i can use to manage my msp c"
type textarea "x"
type textarea "build a software that i can use to manage my msp cl"
type textarea "x"
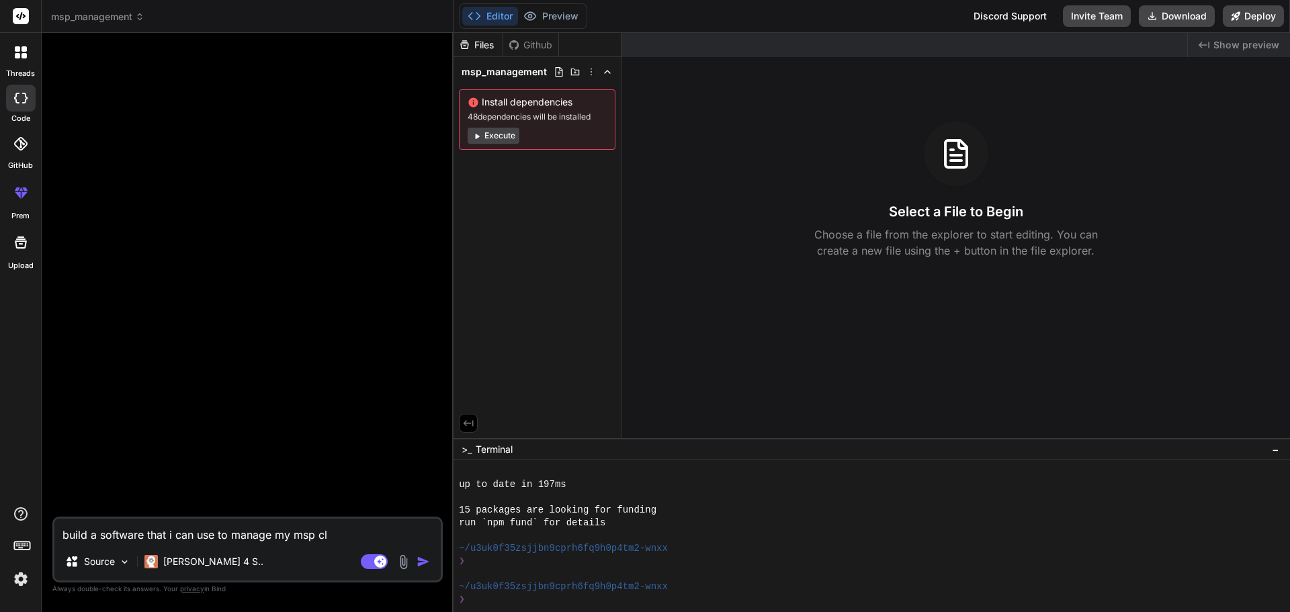
type textarea "build a software that i can use to manage my msp cli"
type textarea "x"
type textarea "build a software that i can use to manage my msp clie"
type textarea "x"
type textarea "build a software that i can use to manage my msp clien"
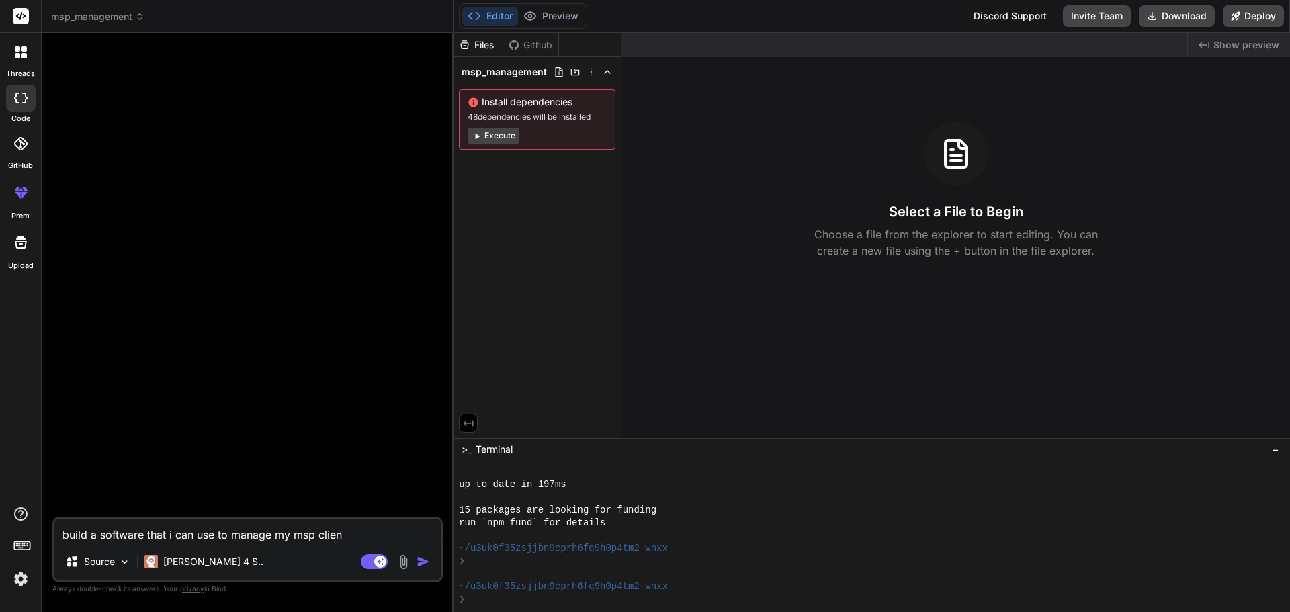
type textarea "x"
type textarea "build a software that i can use to manage my msp client"
type textarea "x"
type textarea "build a software that i can use to manage my msp clients"
type textarea "x"
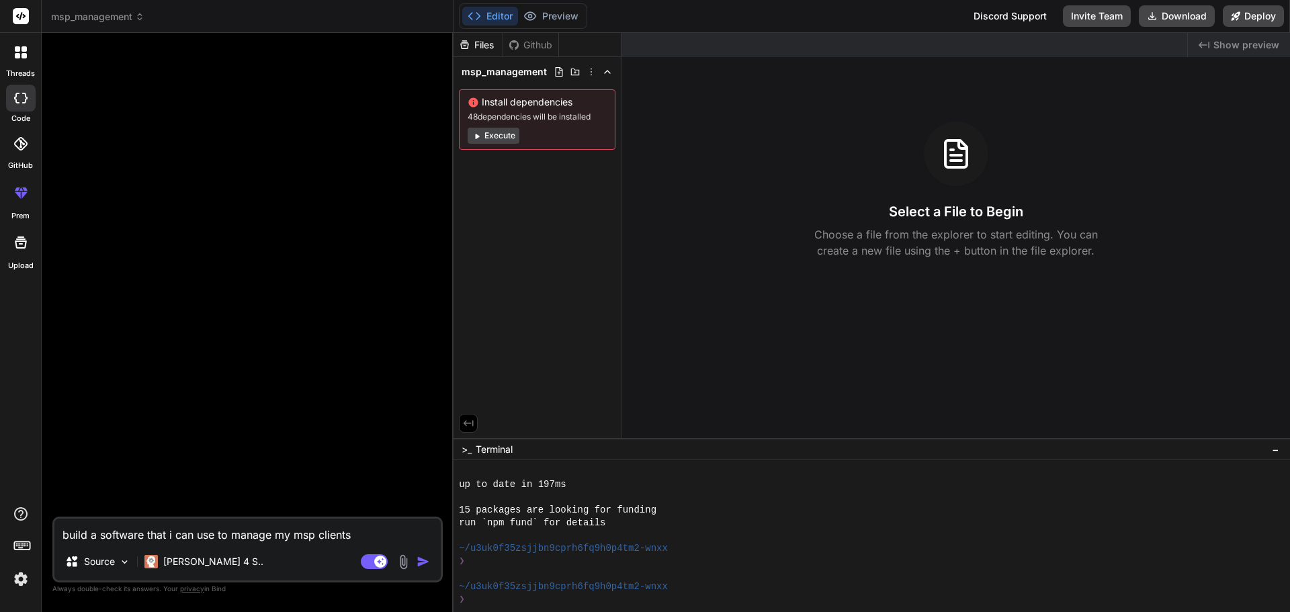
type textarea "build a software that i can use to manage my msp clients,"
type textarea "x"
type textarea "build a software that i can use to manage my msp clients,"
type textarea "x"
type textarea "build a software that i can use to manage my msp clients, a"
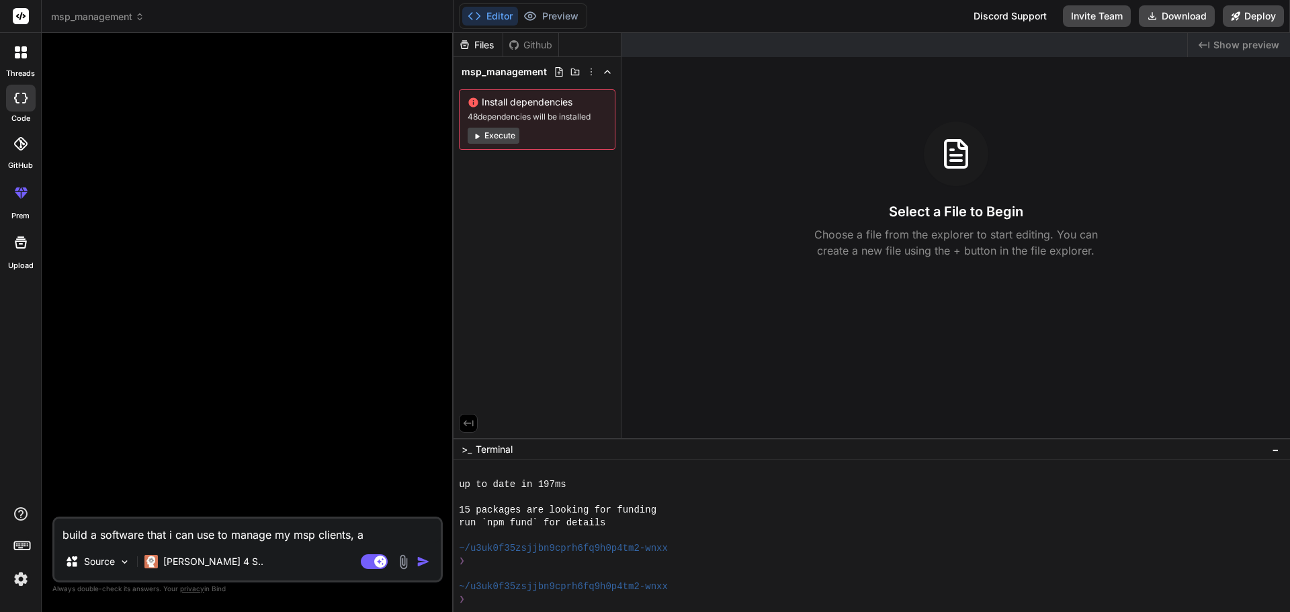
type textarea "x"
type textarea "build a software that i can use to manage my msp clients, as"
type textarea "x"
type textarea "build a software that i can use to manage my msp clients, ass"
type textarea "x"
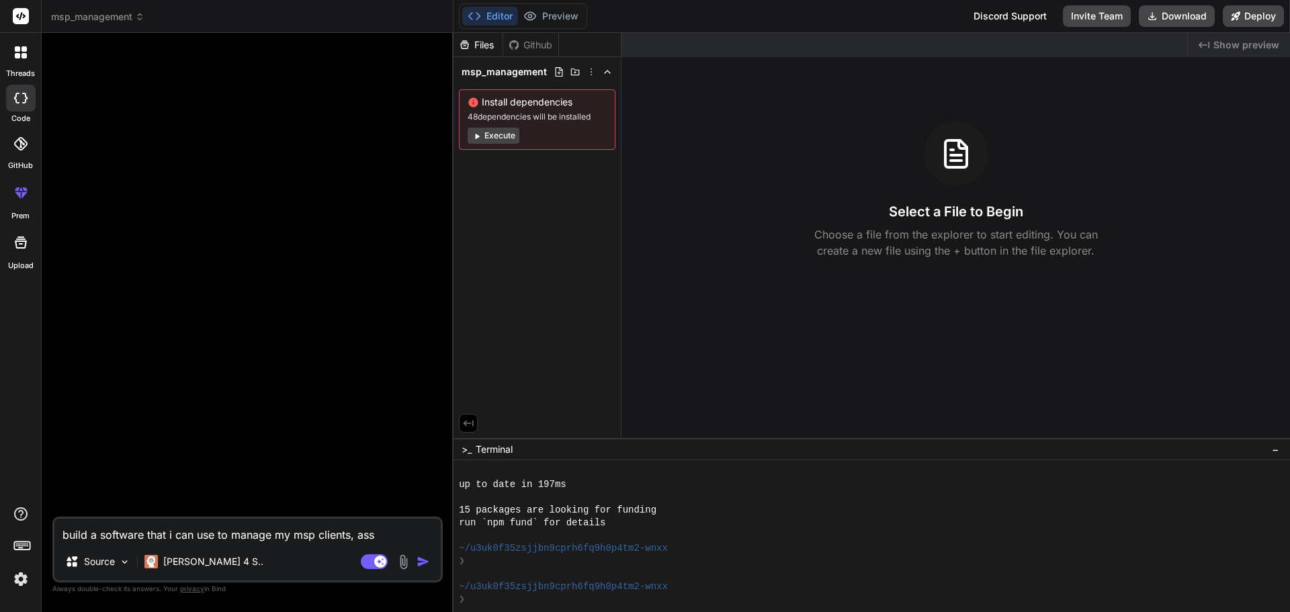
type textarea "build a software that i can use to manage my msp clients, asse"
type textarea "x"
type textarea "build a software that i can use to manage my msp clients, asses"
type textarea "x"
type textarea "build a software that i can use to manage my msp clients, assest"
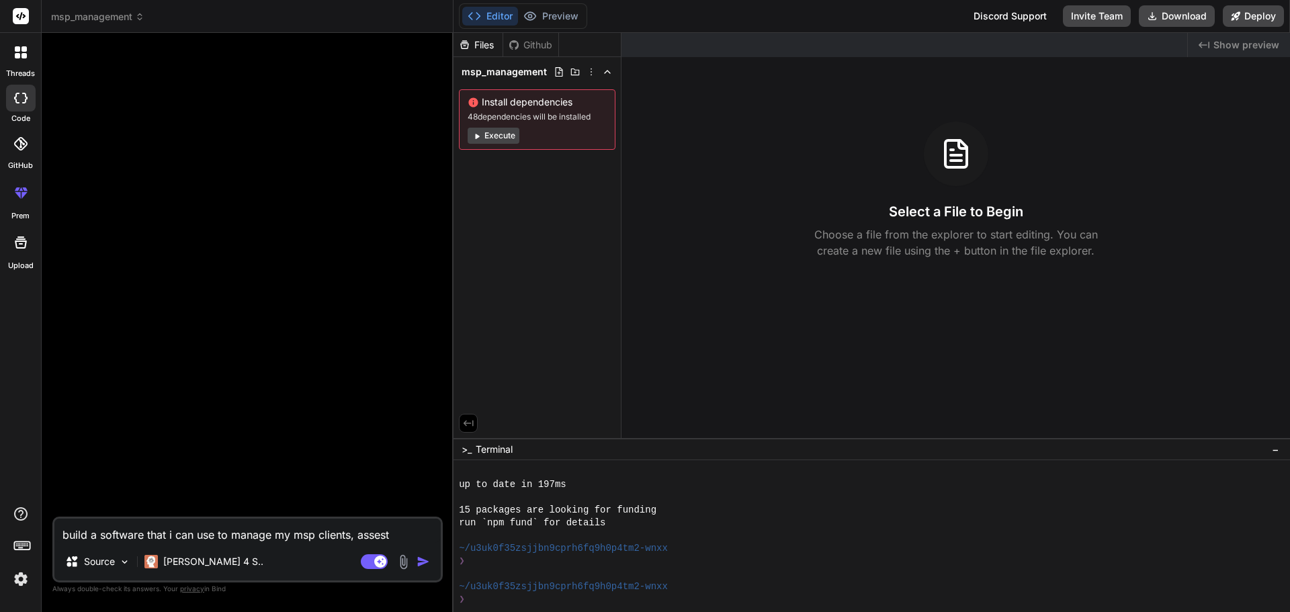
type textarea "x"
type textarea "build a software that i can use to manage my msp clients, asses"
type textarea "x"
type textarea "build a software that i can use to manage my msp clients, assest"
type textarea "x"
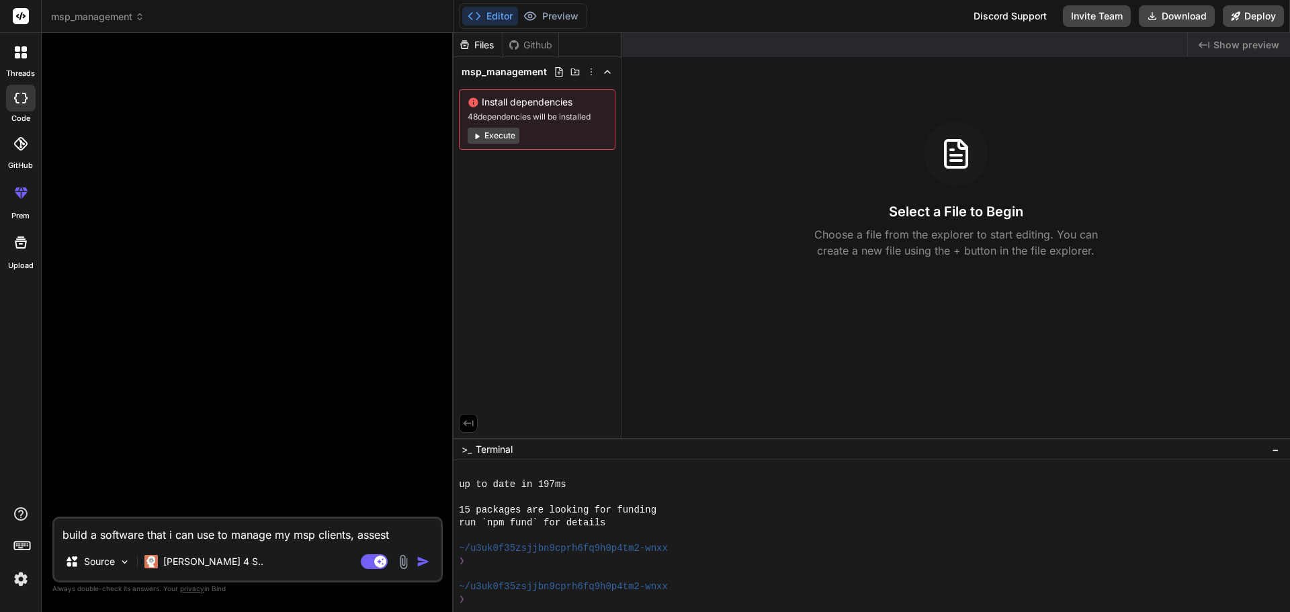
type textarea "build a software that i can use to manage my msp clients, asses"
type textarea "x"
type textarea "build a software that i can use to manage my msp clients, asse"
type textarea "x"
type textarea "build a software that i can use to manage my msp clients, asset"
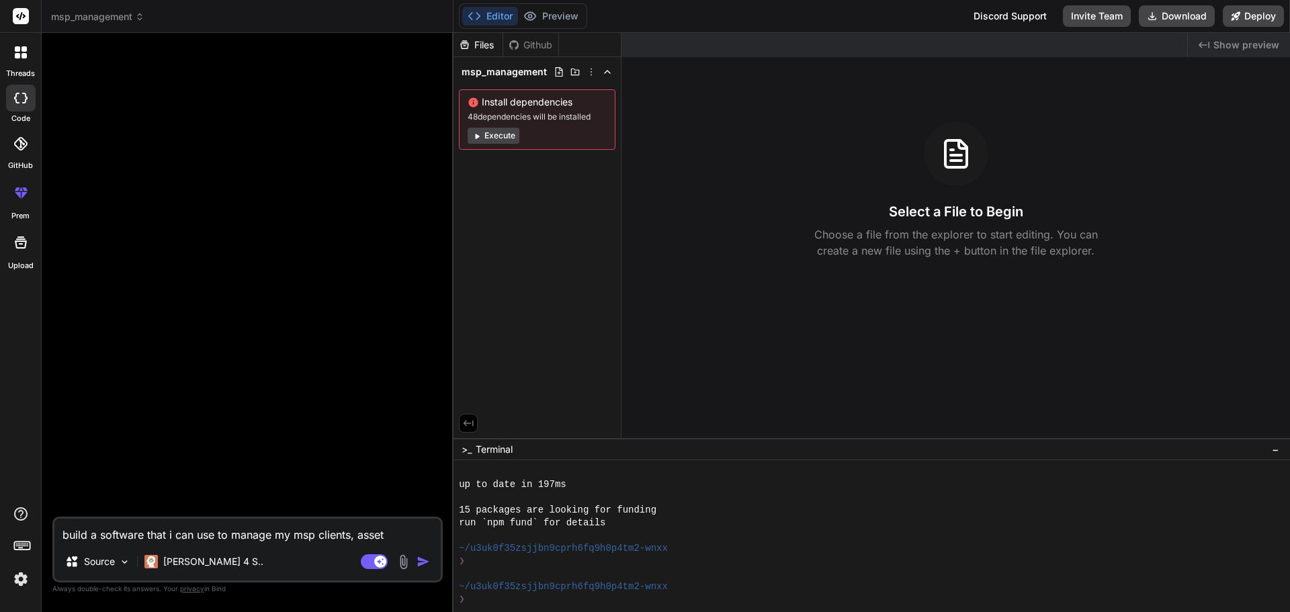
type textarea "x"
type textarea "build a software that i can use to manage my msp clients, assets"
type textarea "x"
type textarea "build a software that i can use to manage my msp clients, assets,"
type textarea "x"
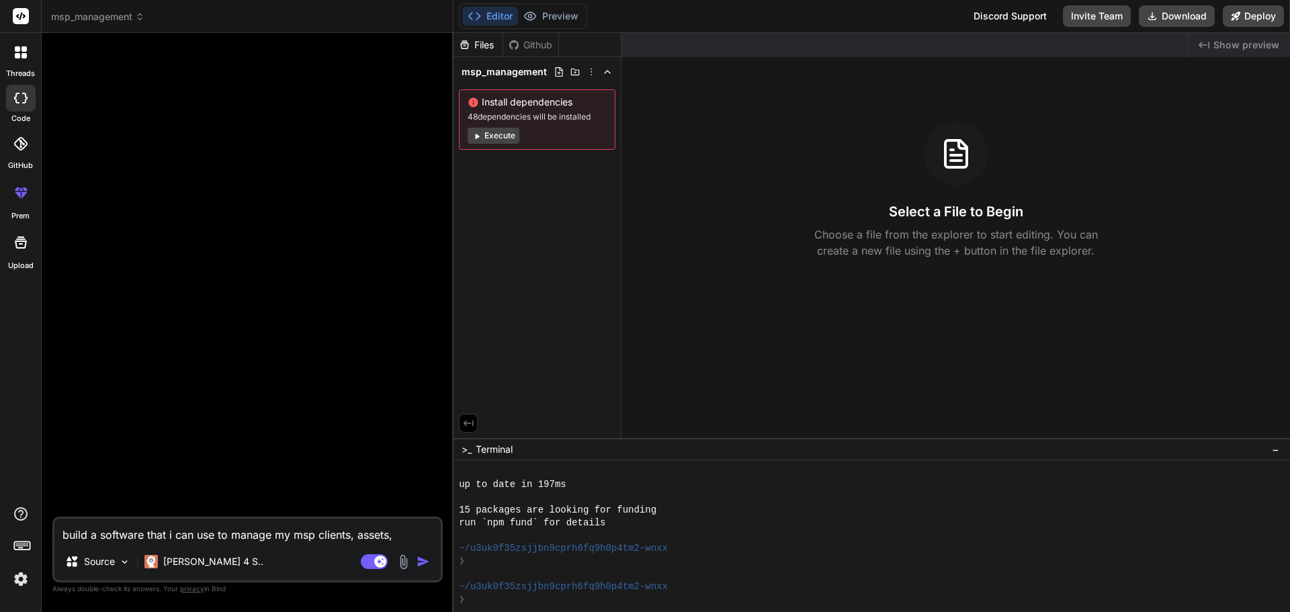
type textarea "build a software that i can use to manage my msp clients, assets,"
type textarea "x"
type textarea "build a software that i can use to manage my msp clients, assets, i"
type textarea "x"
type textarea "build a software that i can use to manage my msp clients, assets, in"
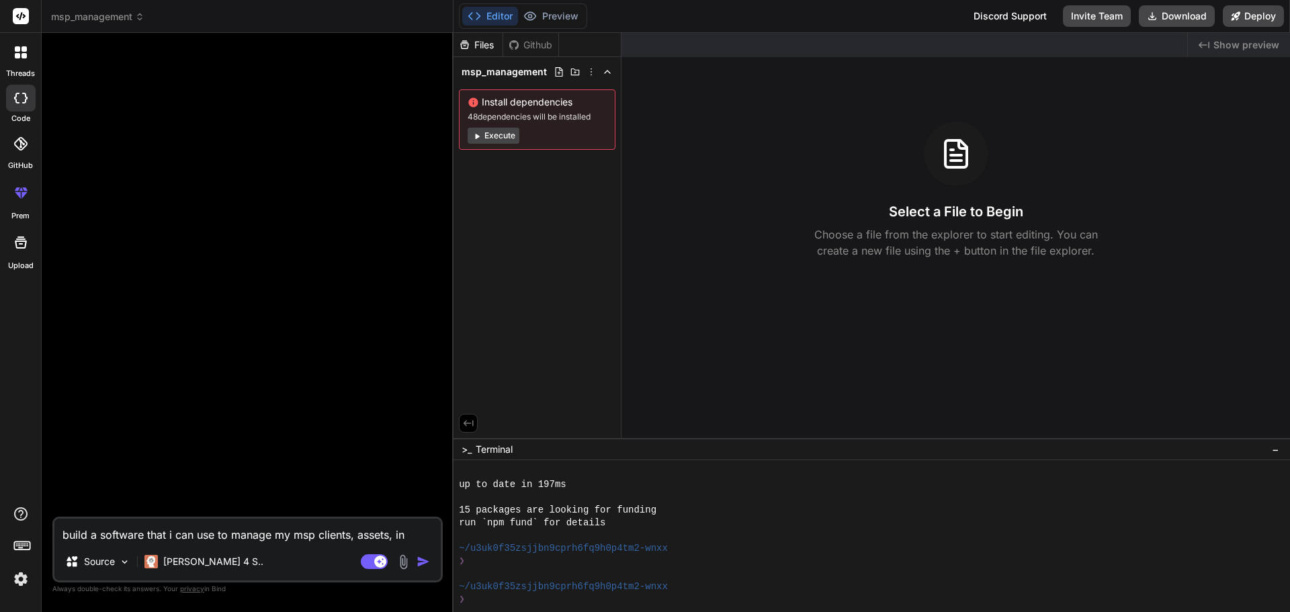
type textarea "x"
type textarea "build a software that i can use to manage my msp clients, assets, inv"
type textarea "x"
type textarea "build a software that i can use to manage my msp clients, assets, invo"
type textarea "x"
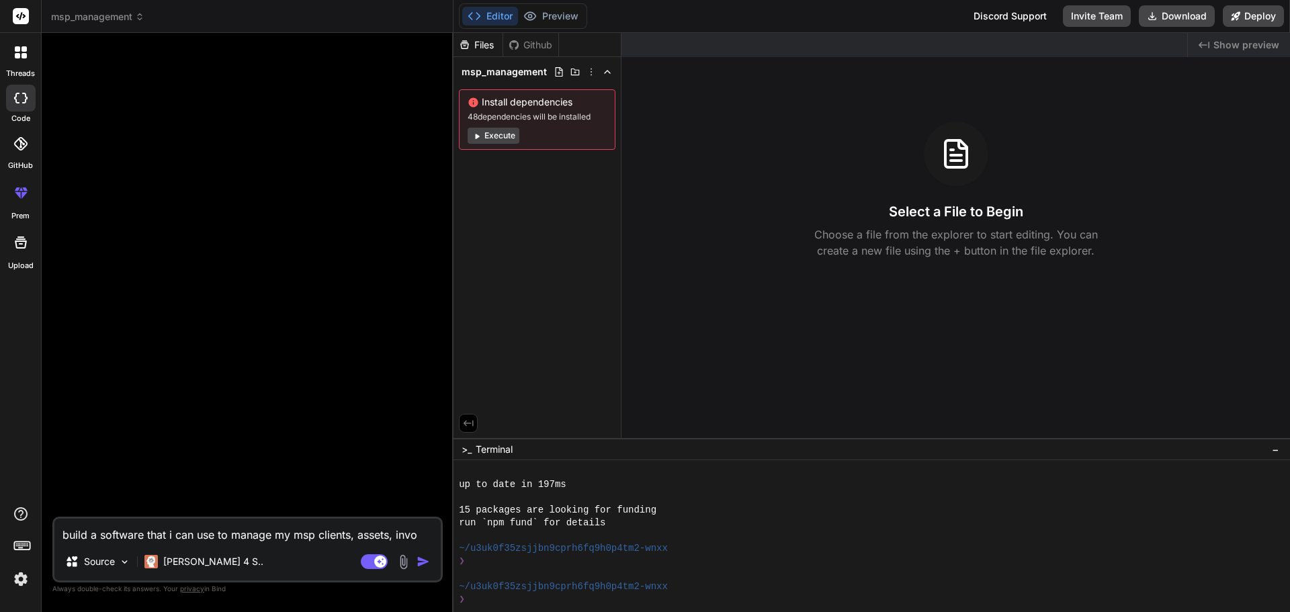
type textarea "build a software that i can use to manage my msp clients, assets, invoi"
type textarea "x"
type textarea "build a software that i can use to manage my msp clients, assets, invoic"
type textarea "x"
type textarea "build a software that i can use to manage my msp clients, assets, invoici"
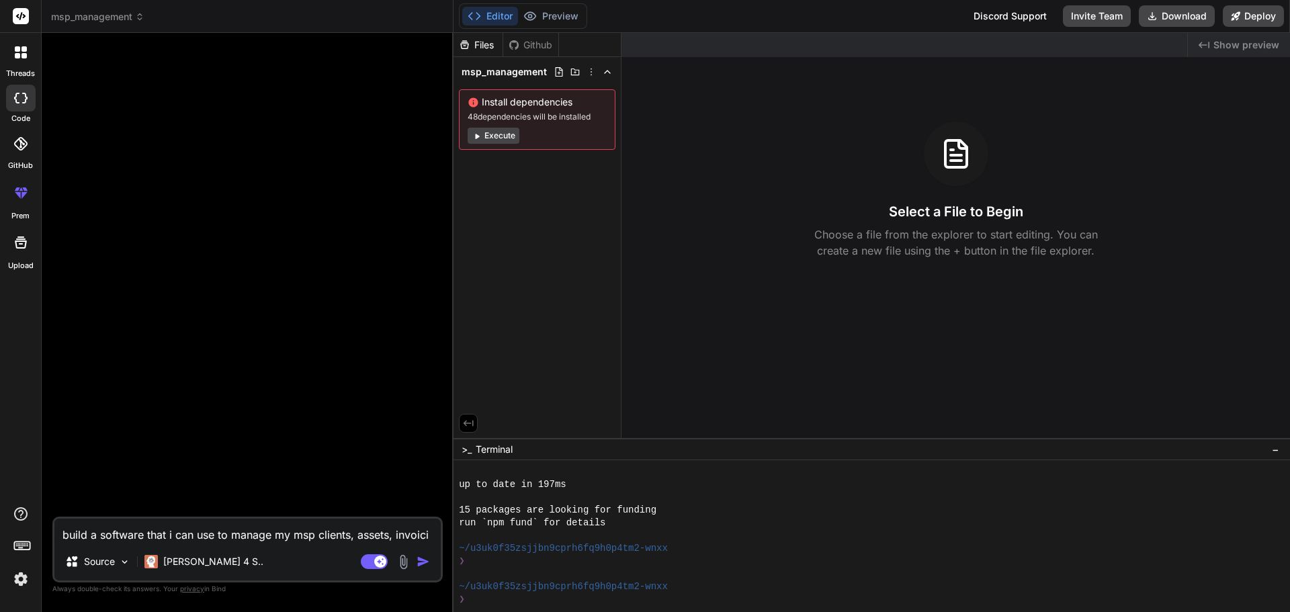
type textarea "x"
type textarea "build a software that i can use to manage my msp clients, assets, invoicin"
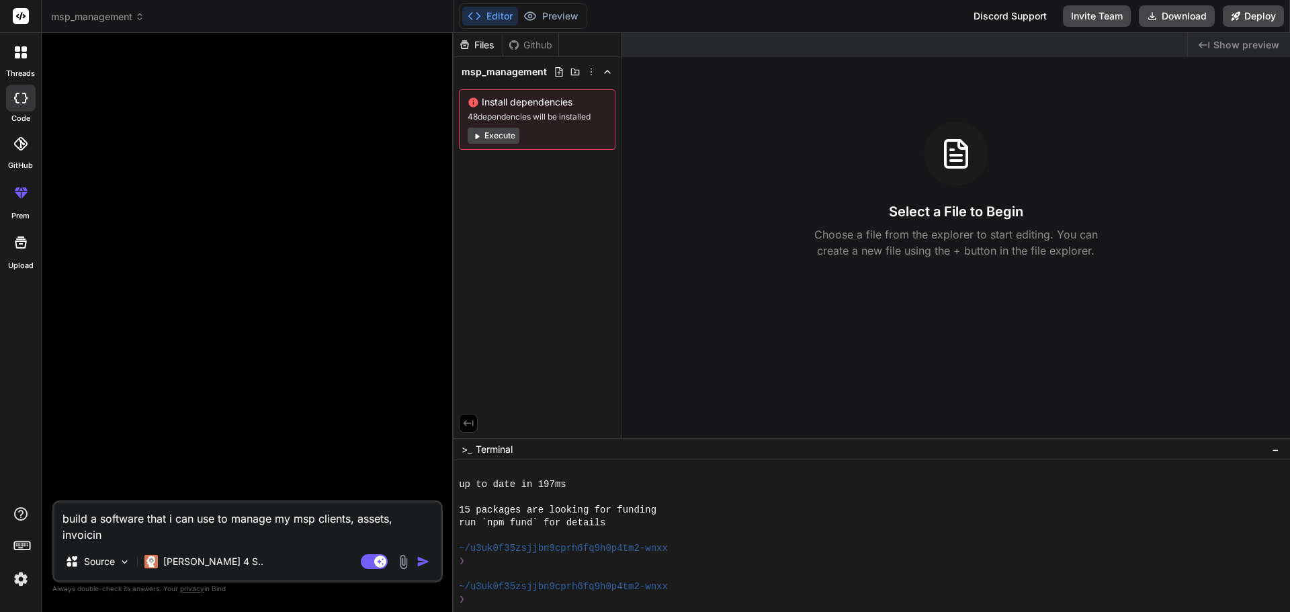
type textarea "x"
type textarea "build a software that i can use to manage my msp clients, assets, invoicing"
type textarea "x"
type textarea "build a software that i can use to manage my msp clients, assets, invoicing"
type textarea "x"
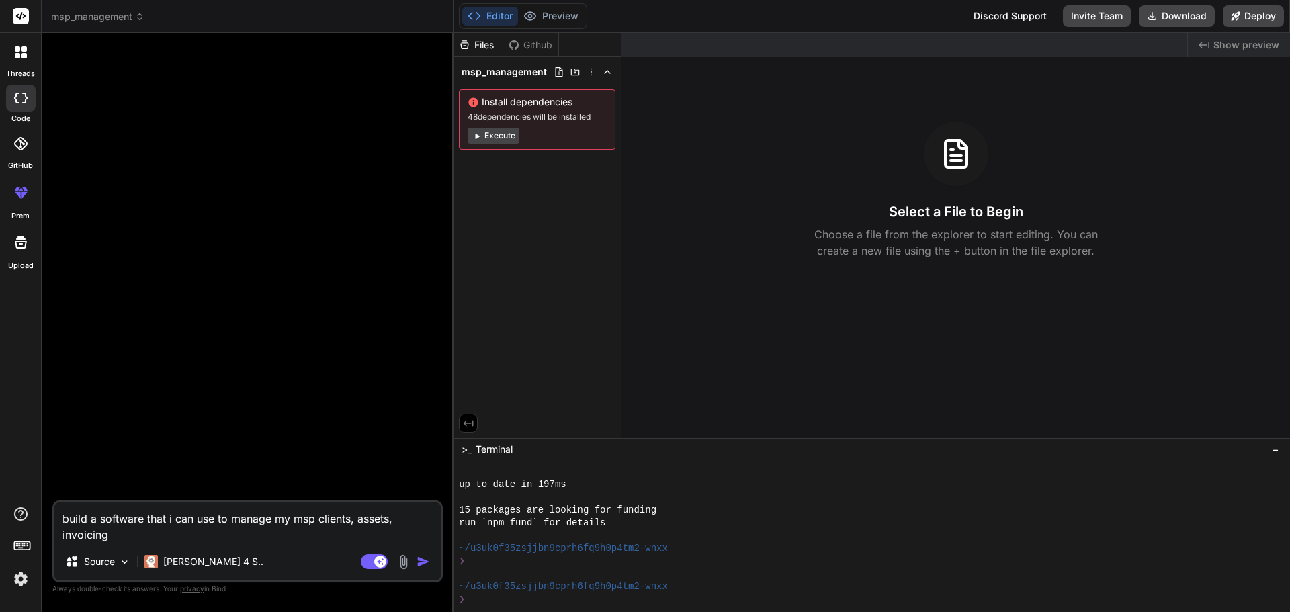
type textarea "build a software that i can use to manage my msp clients, assets, invoicing ,"
type textarea "x"
type textarea "build a software that i can use to manage my msp clients, assets, invoicing"
type textarea "x"
type textarea "build a software that i can use to manage my msp clients, assets, invoicing"
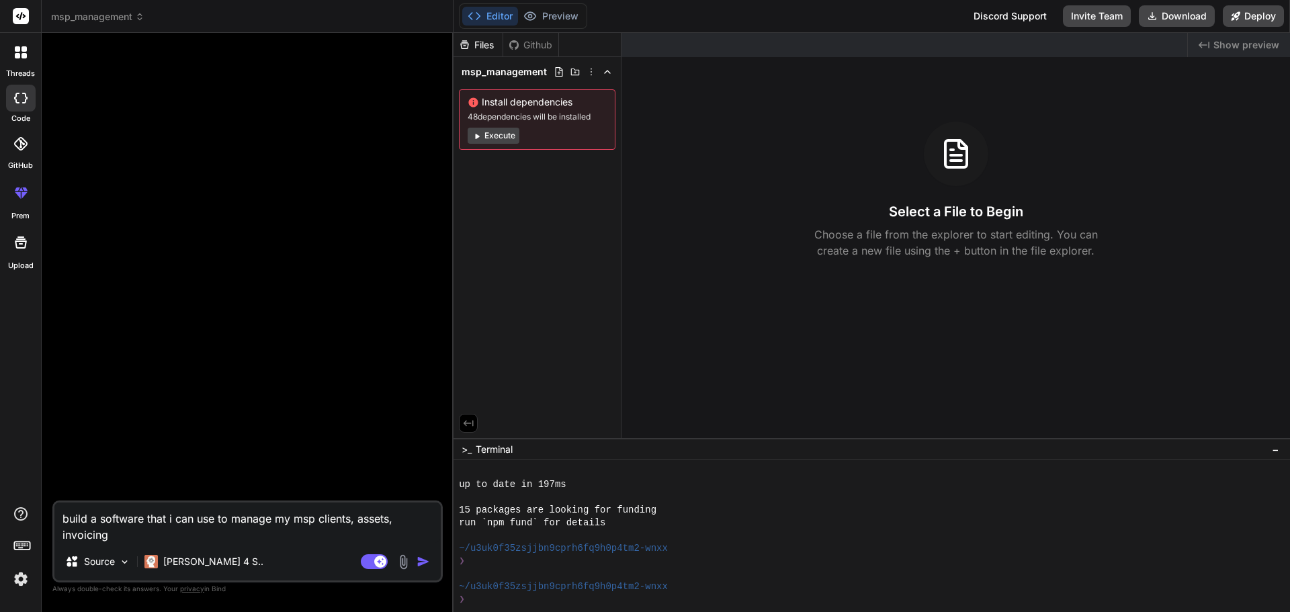
type textarea "x"
type textarea "build a software that i can use to manage my msp clients, assets, invoicing,"
type textarea "x"
type textarea "build a software that i can use to manage my msp clients, assets, invoicing,"
type textarea "x"
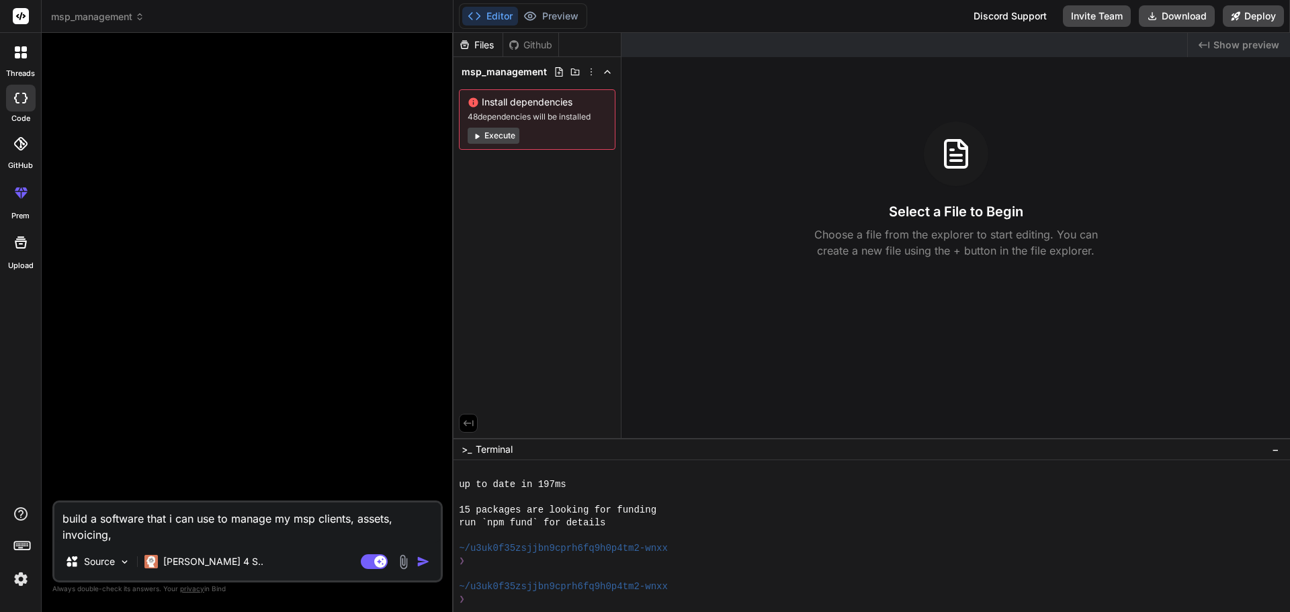
type textarea "build a software that i can use to manage my msp clients, assets, invoicing, b"
type textarea "x"
type textarea "build a software that i can use to manage my msp clients, assets, invoicing, bi"
type textarea "x"
type textarea "build a software that i can use to manage my msp clients, assets, invoicing, bil"
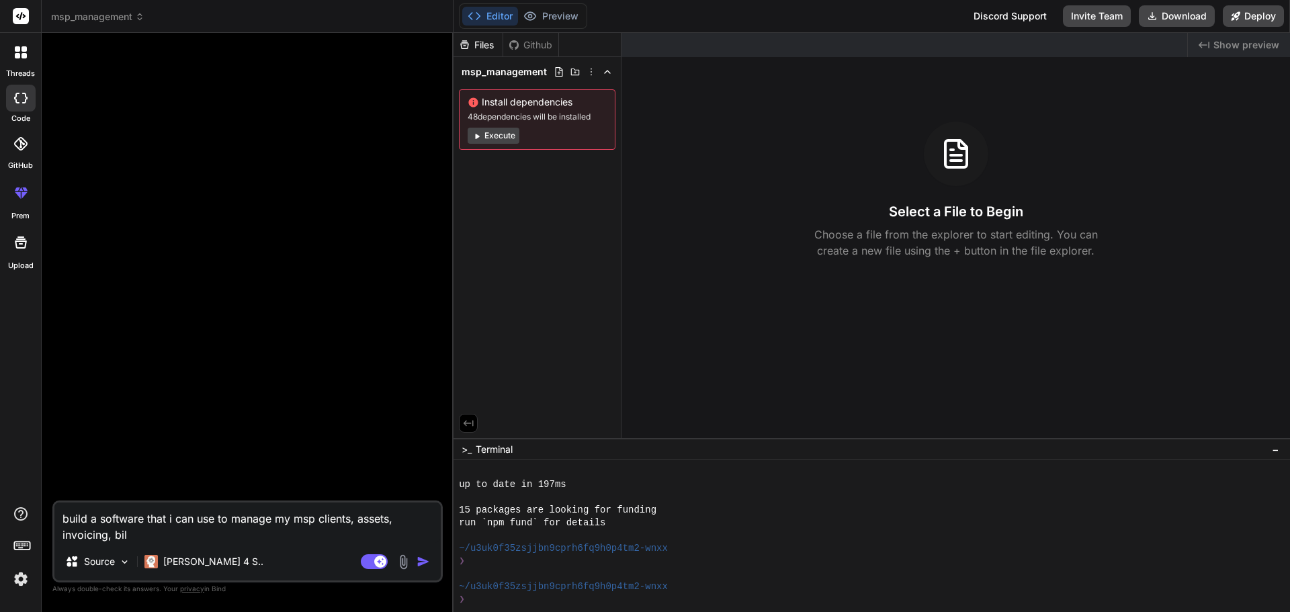
type textarea "x"
type textarea "build a software that i can use to manage my msp clients, assets, invoicing, bi…"
click at [234, 527] on textarea "build a software that i can use to manage my msp clients, assets, invoicing, bi…" at bounding box center [247, 522] width 386 height 40
click at [424, 562] on img "button" at bounding box center [422, 561] width 13 height 13
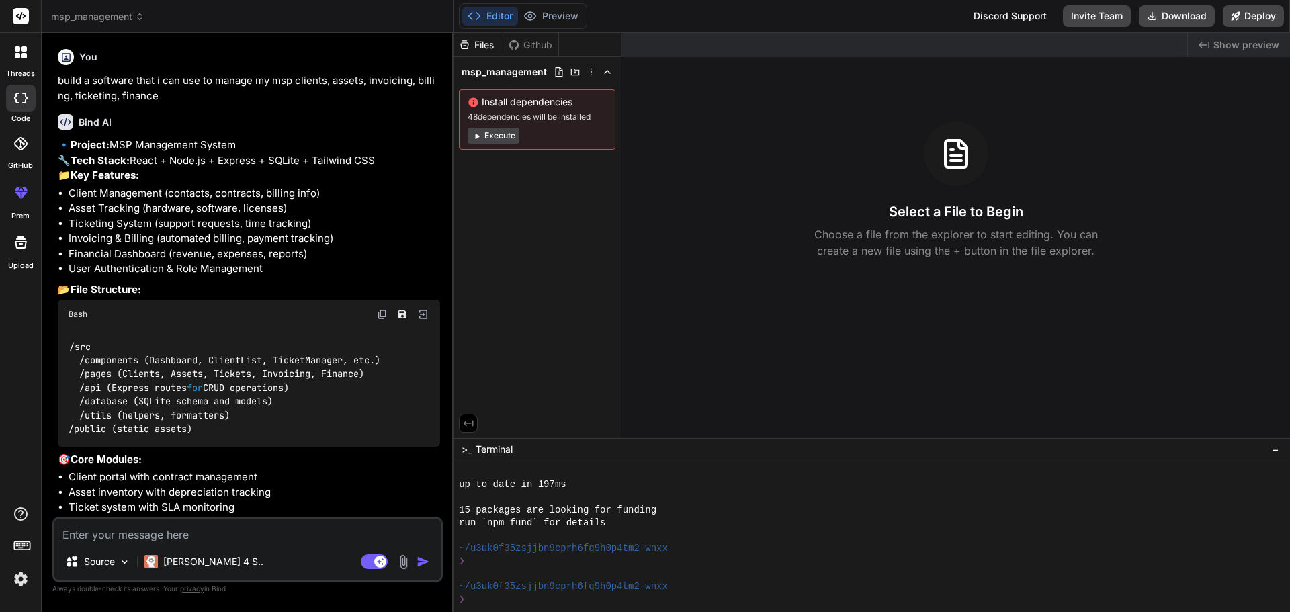
click at [510, 134] on button "Execute" at bounding box center [493, 136] width 52 height 16
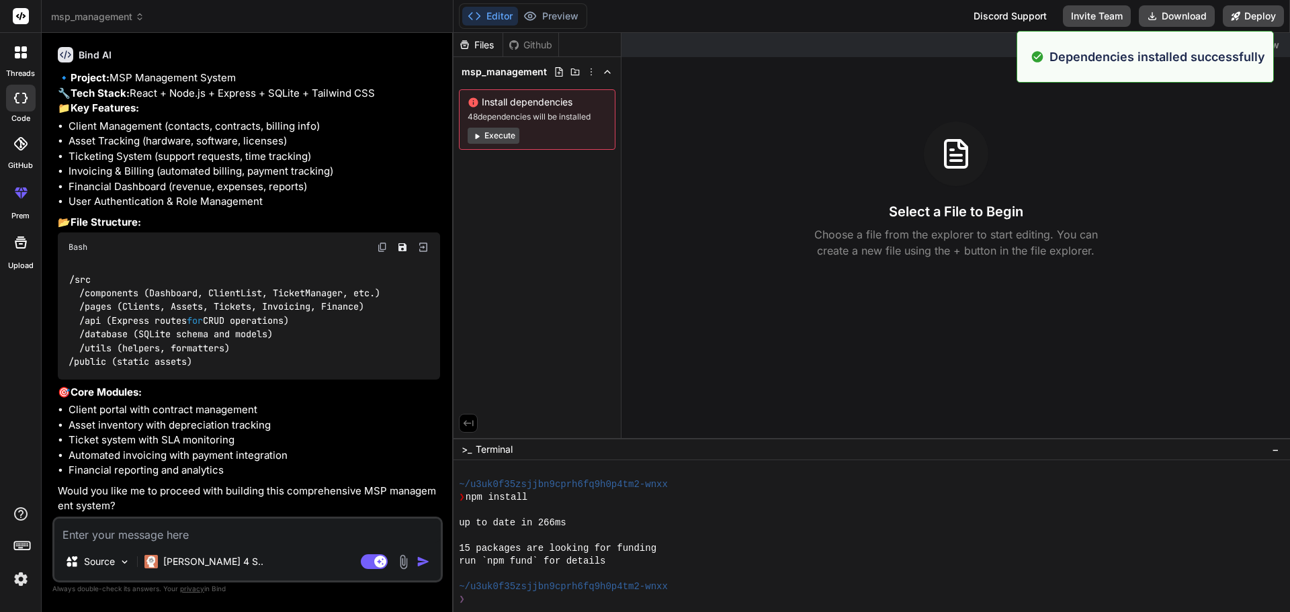
scroll to position [1799, 0]
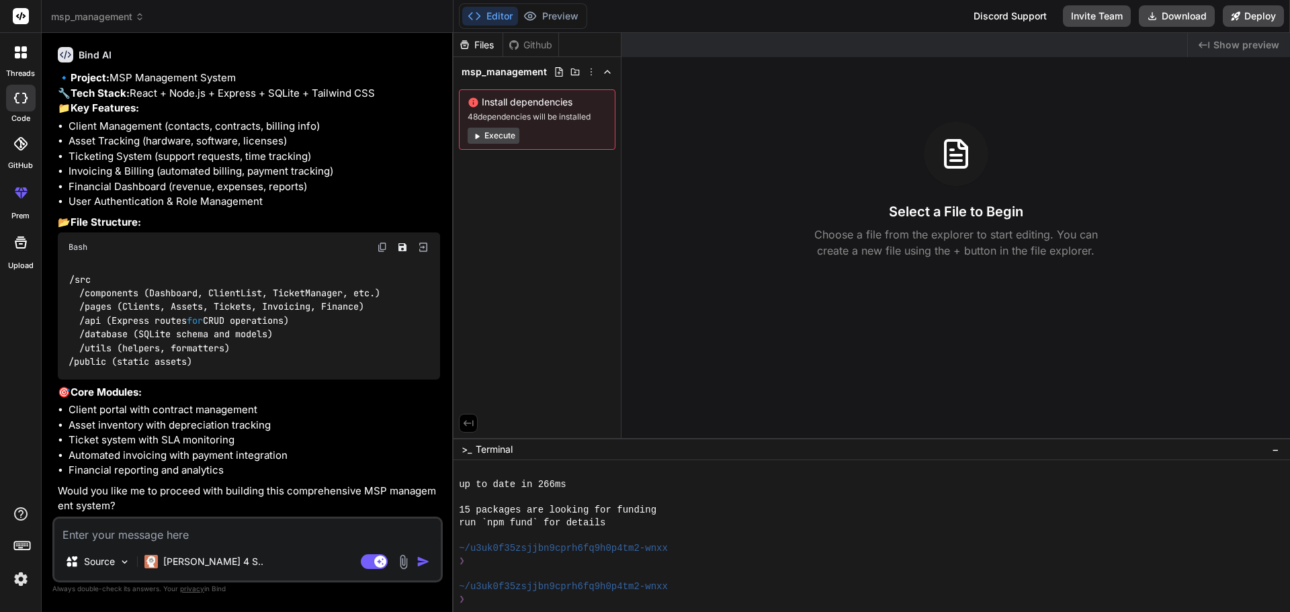
click at [484, 138] on button "Execute" at bounding box center [493, 136] width 52 height 16
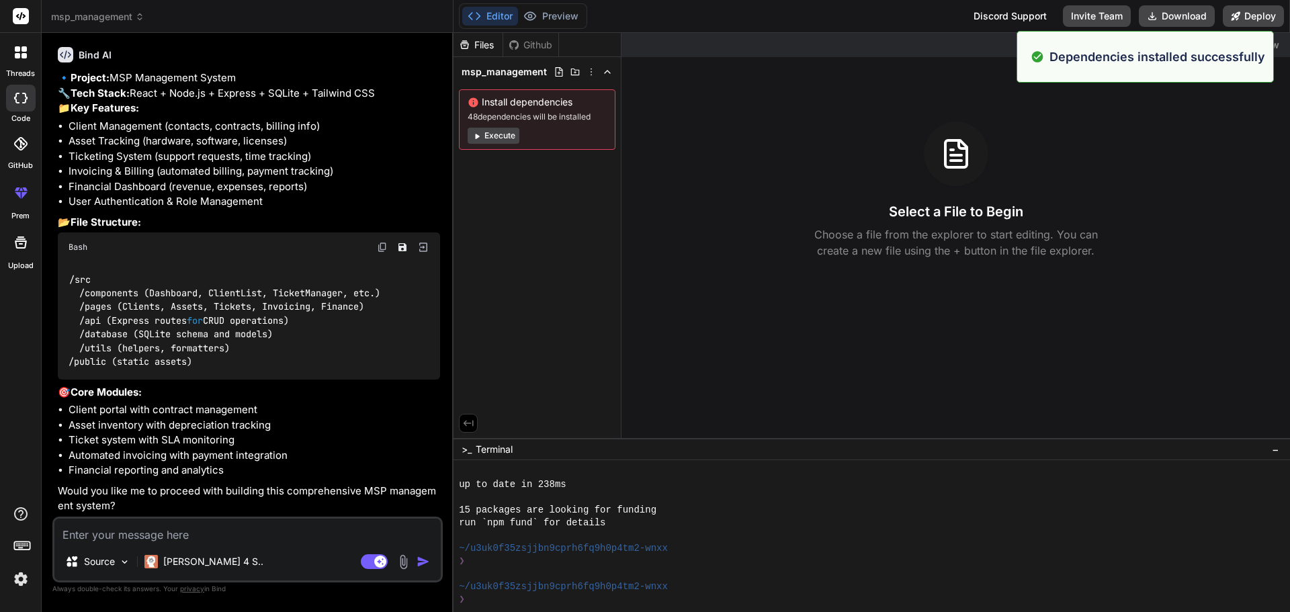
scroll to position [1991, 0]
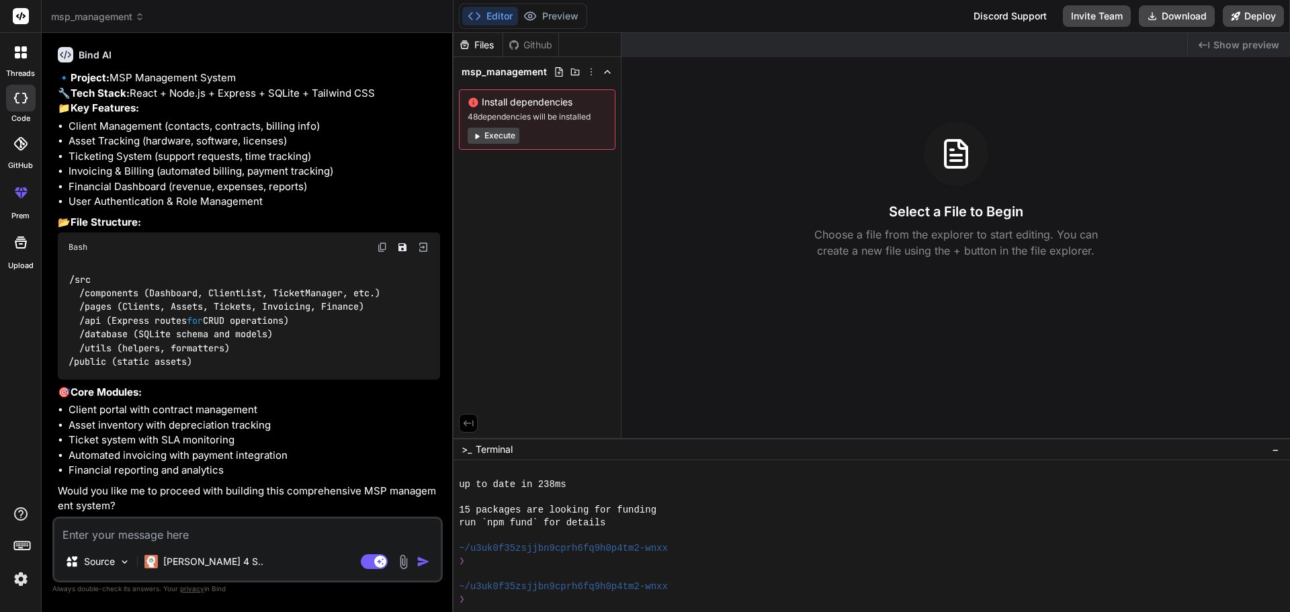
click at [254, 529] on textarea at bounding box center [247, 531] width 386 height 24
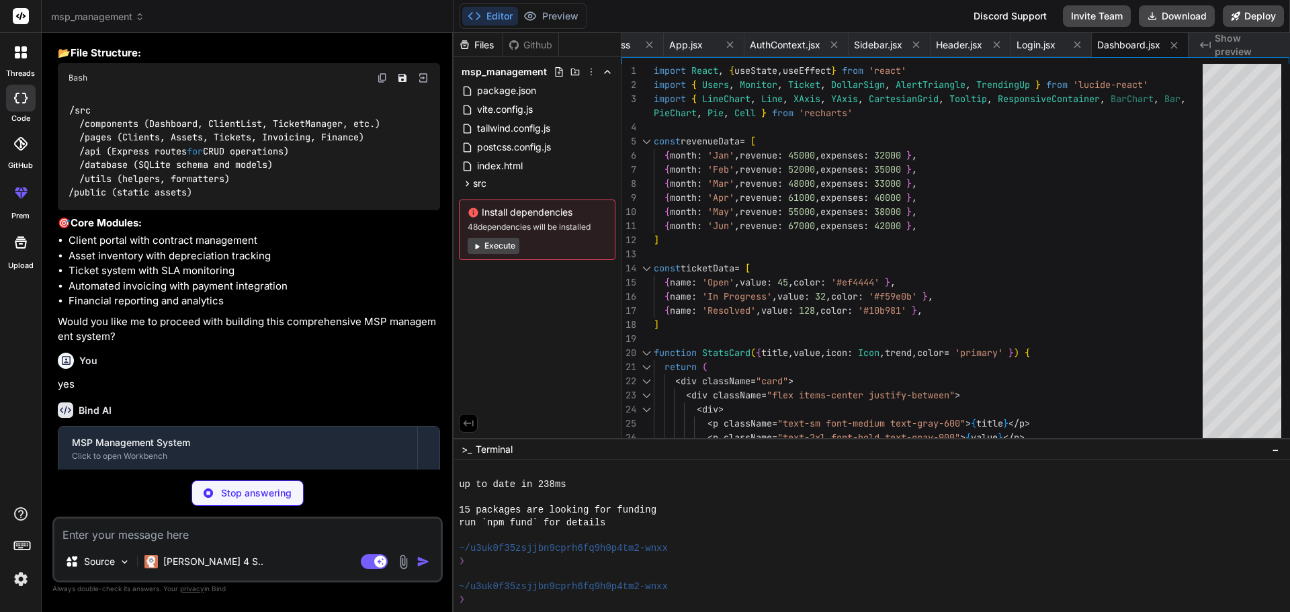
scroll to position [572, 0]
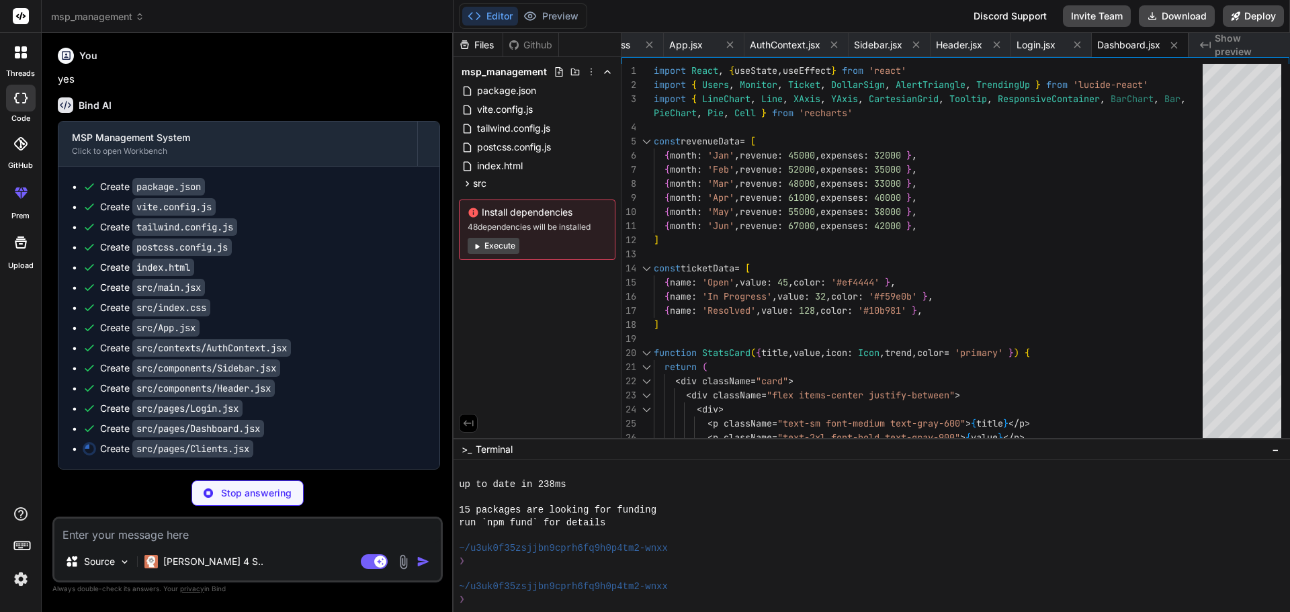
click at [508, 247] on button "Execute" at bounding box center [493, 246] width 52 height 16
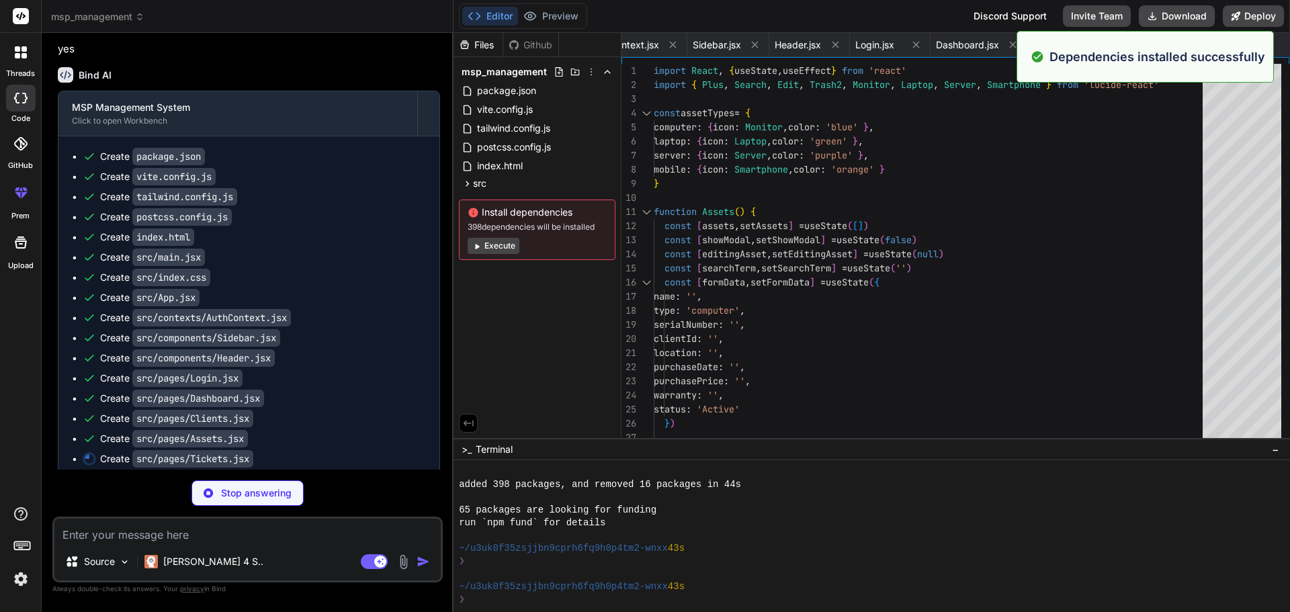
scroll to position [2284, 0]
click at [477, 252] on button "Execute" at bounding box center [493, 246] width 52 height 16
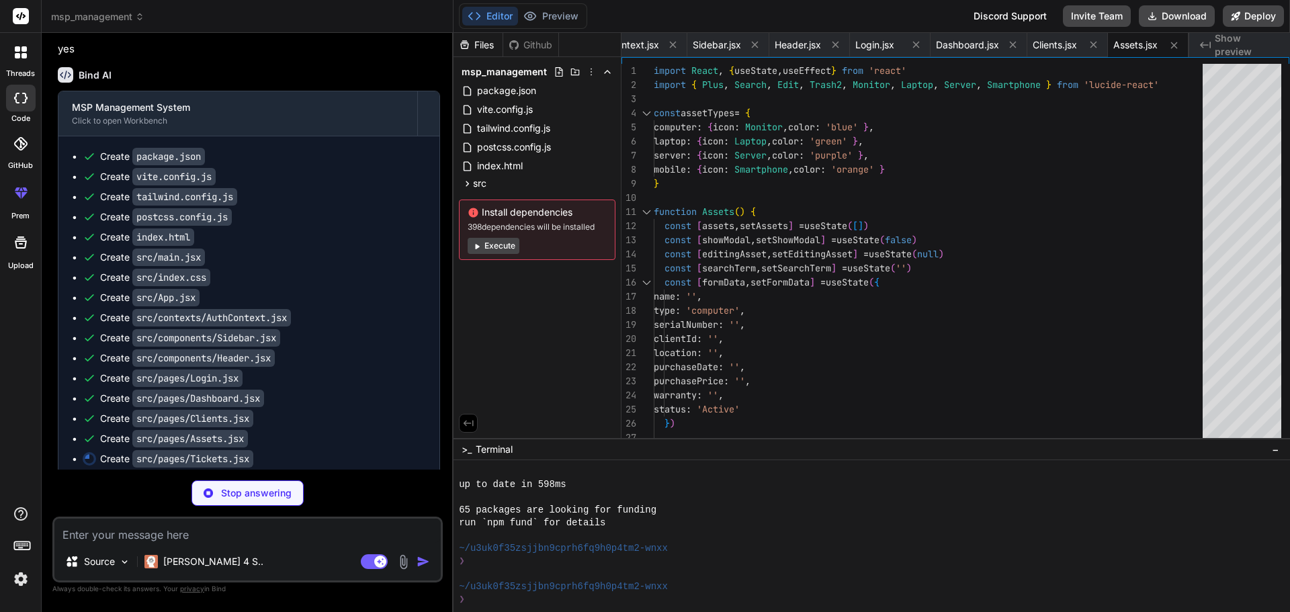
scroll to position [0, 843]
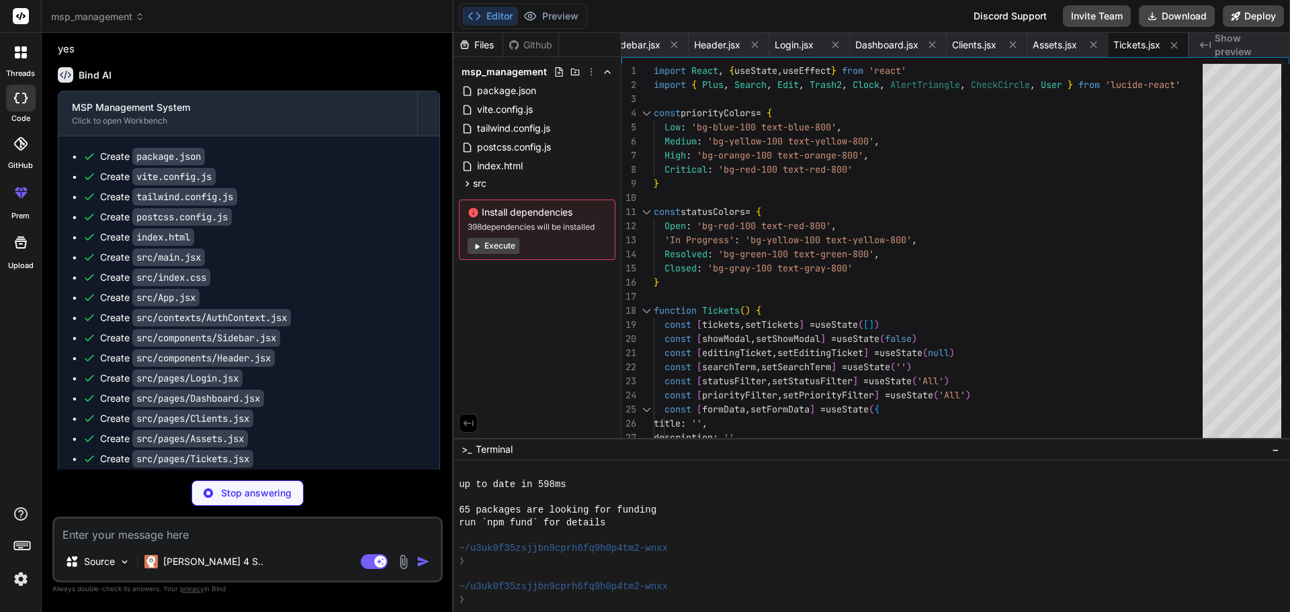
click at [512, 244] on button "Execute" at bounding box center [493, 246] width 52 height 16
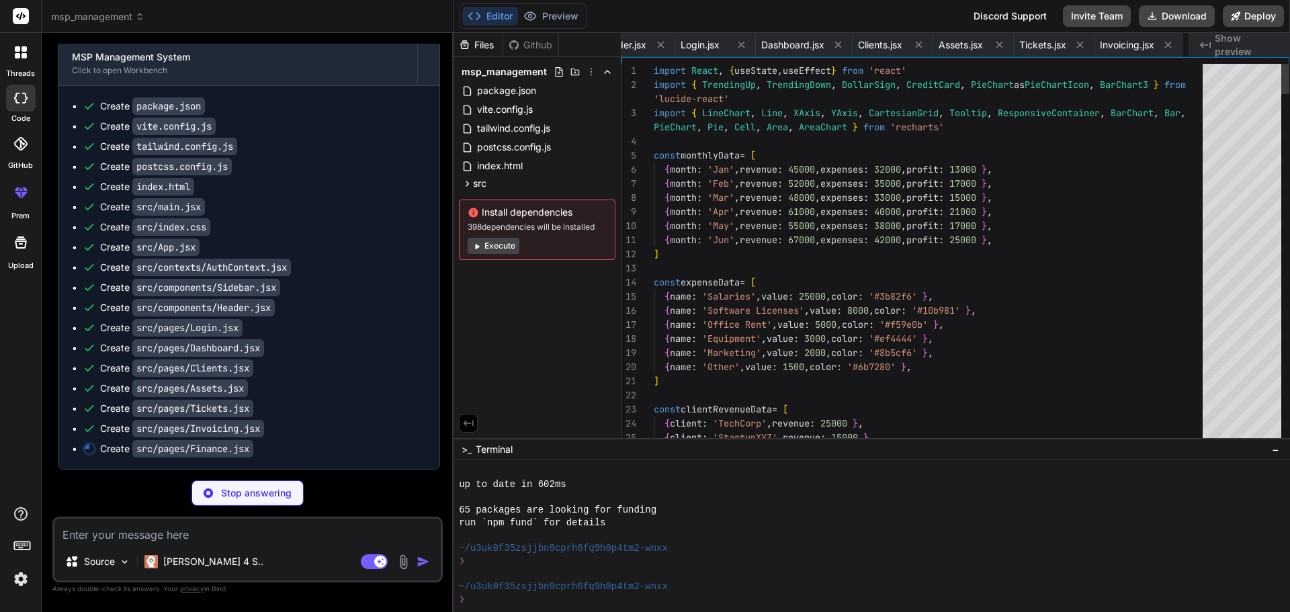
scroll to position [0, 1016]
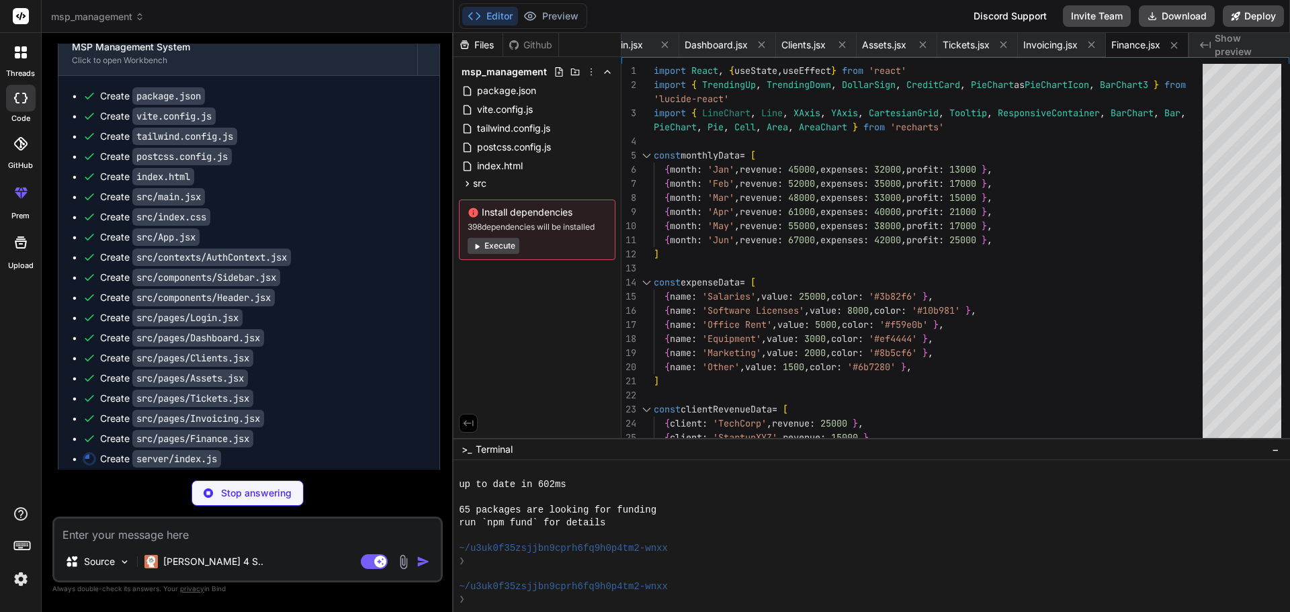
click at [484, 249] on button "Execute" at bounding box center [493, 246] width 52 height 16
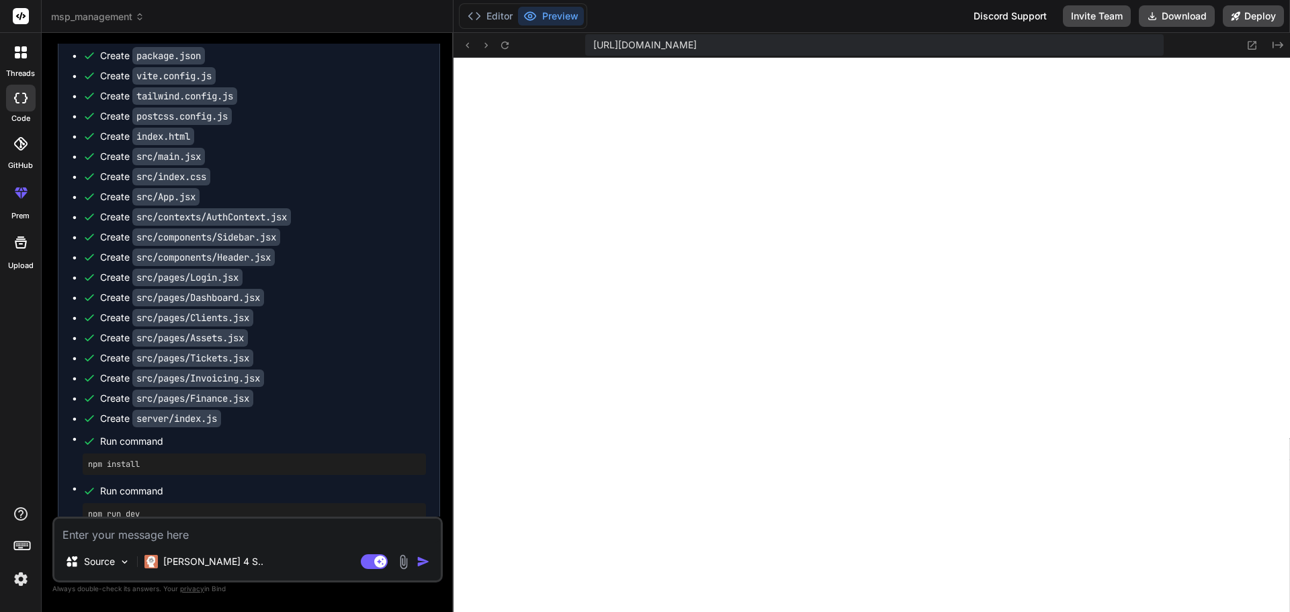
scroll to position [725, 0]
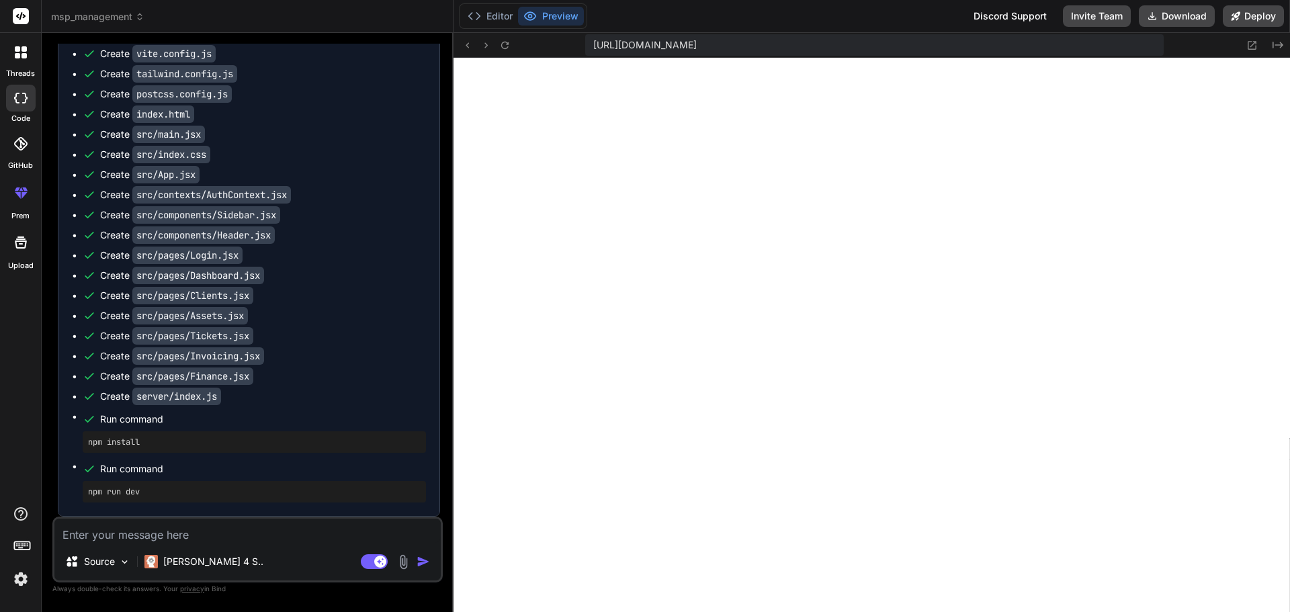
click at [307, 451] on div "npm install" at bounding box center [254, 441] width 343 height 21
click at [183, 536] on textarea at bounding box center [247, 531] width 386 height 24
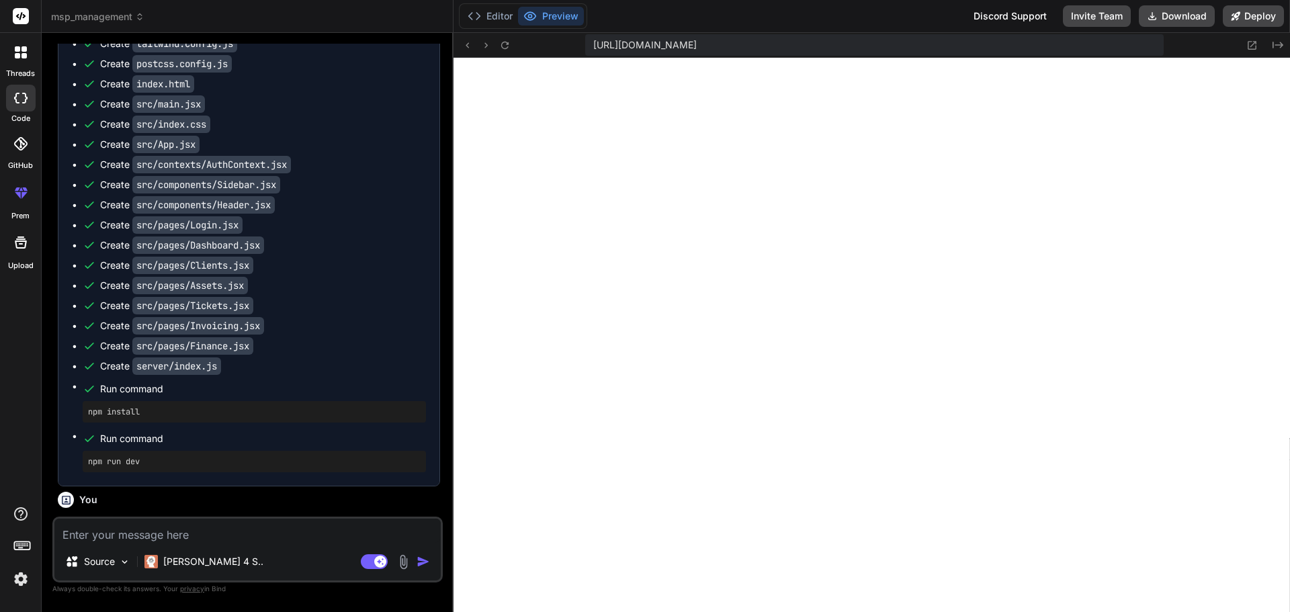
scroll to position [864, 0]
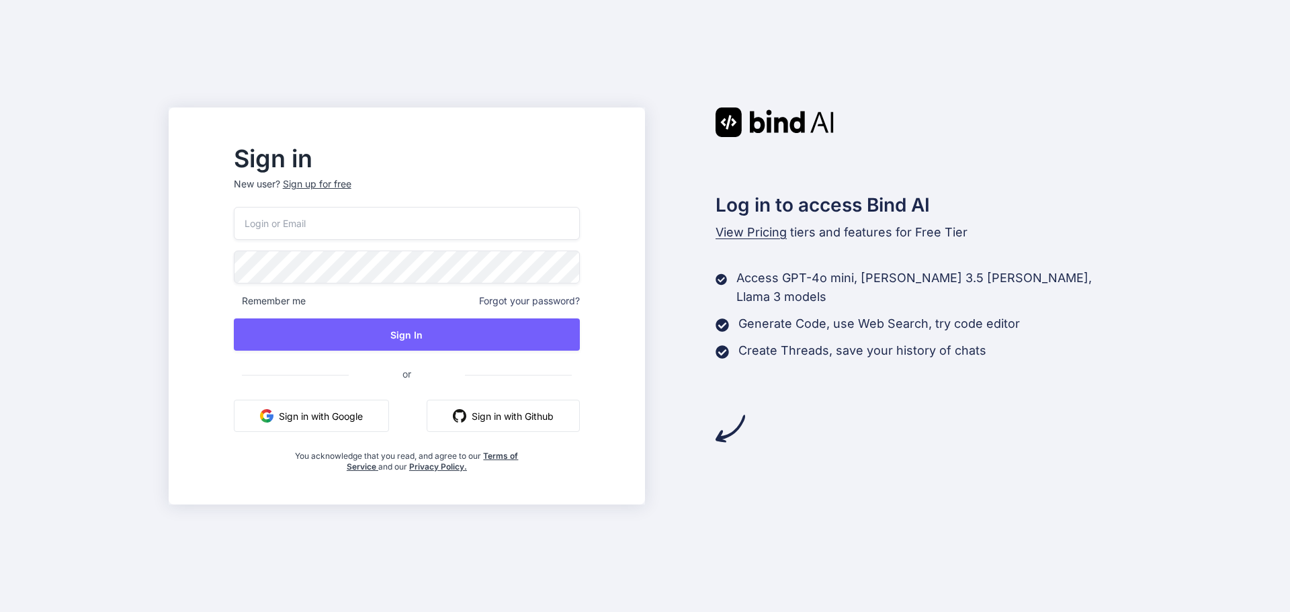
click at [351, 417] on button "Sign in with Google" at bounding box center [311, 416] width 155 height 32
